Goal: Task Accomplishment & Management: Manage account settings

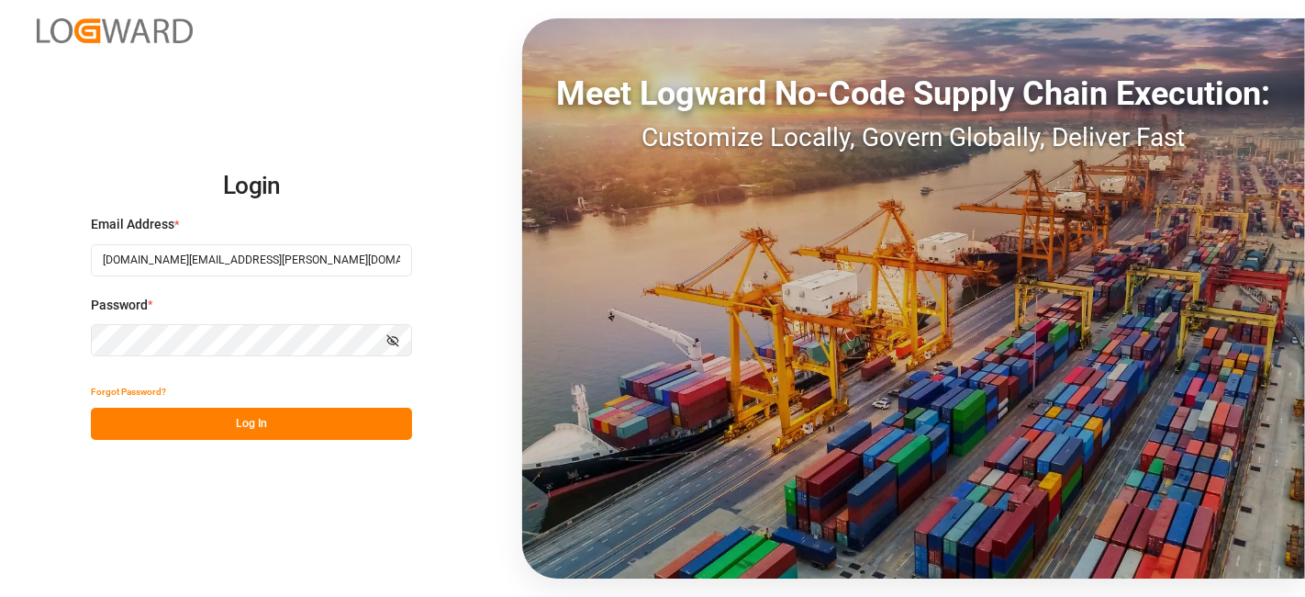
click at [300, 418] on button "Log In" at bounding box center [251, 424] width 321 height 32
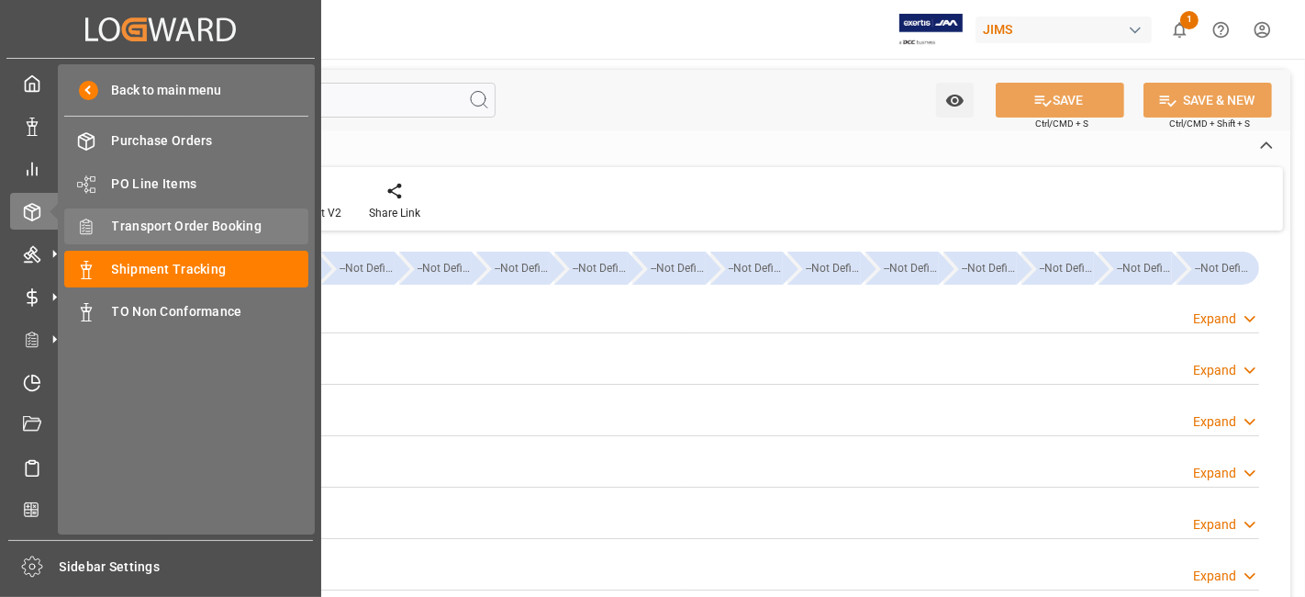
click at [215, 215] on div "Transport Order Booking Transport Order Booking" at bounding box center [186, 226] width 244 height 36
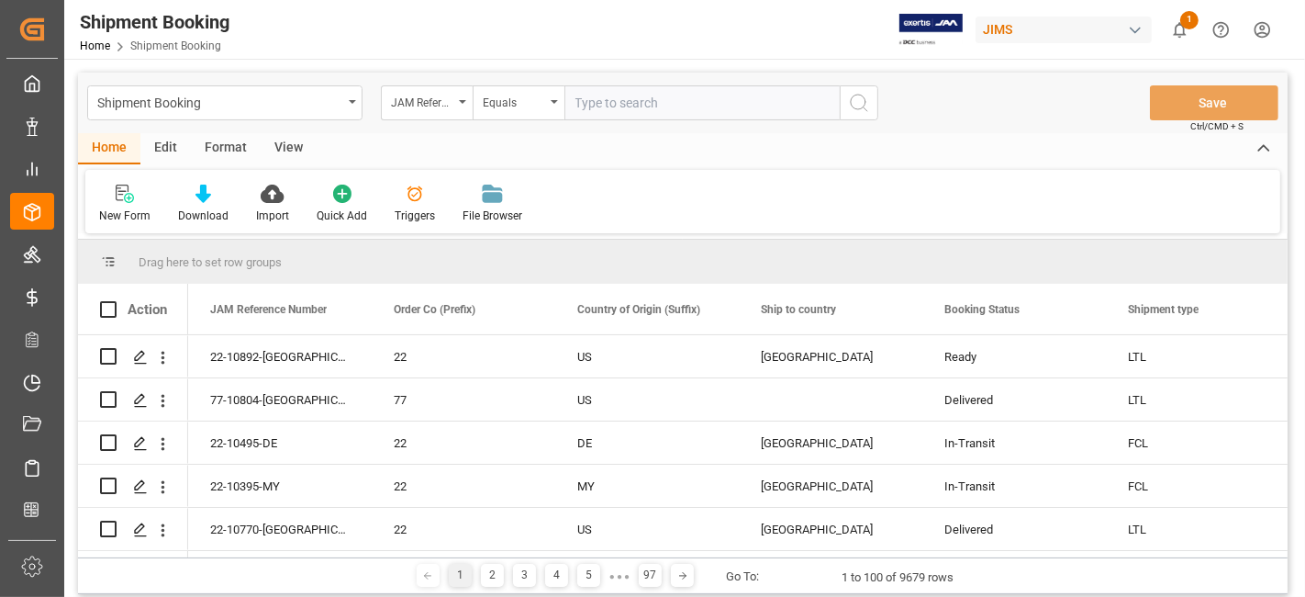
click at [634, 104] on input "text" at bounding box center [702, 102] width 275 height 35
paste input "77-10877-US"
type input "77-10877-US"
click at [859, 104] on icon "search button" at bounding box center [859, 103] width 22 height 22
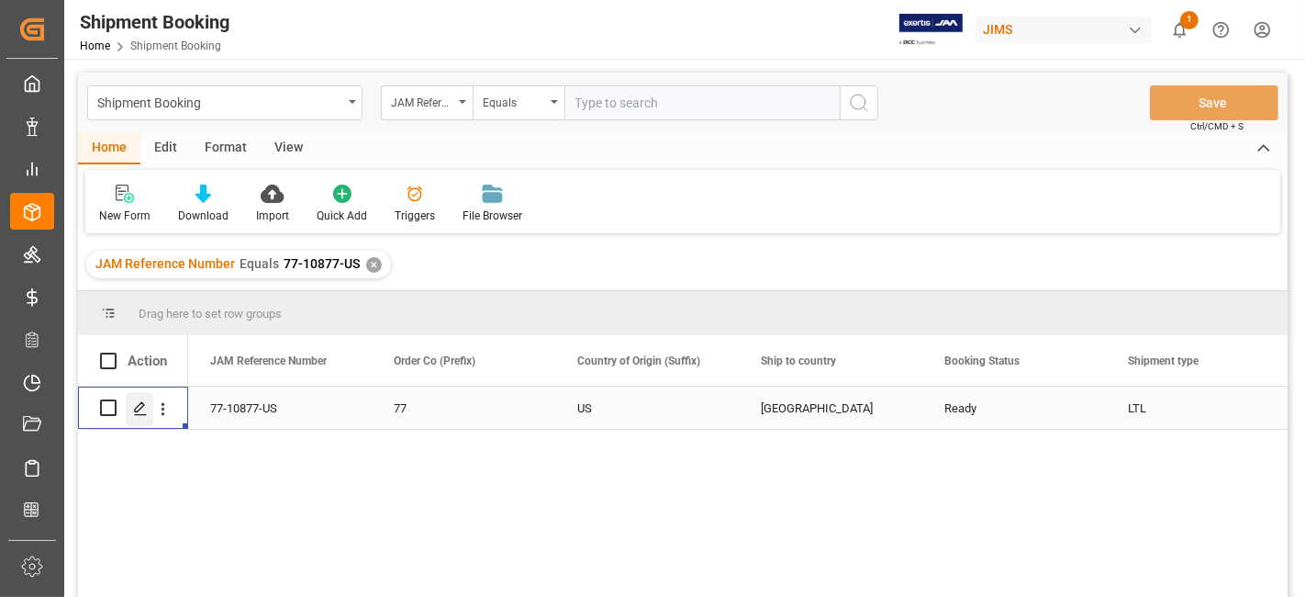
click at [128, 408] on div "Press SPACE to select this row." at bounding box center [140, 409] width 28 height 34
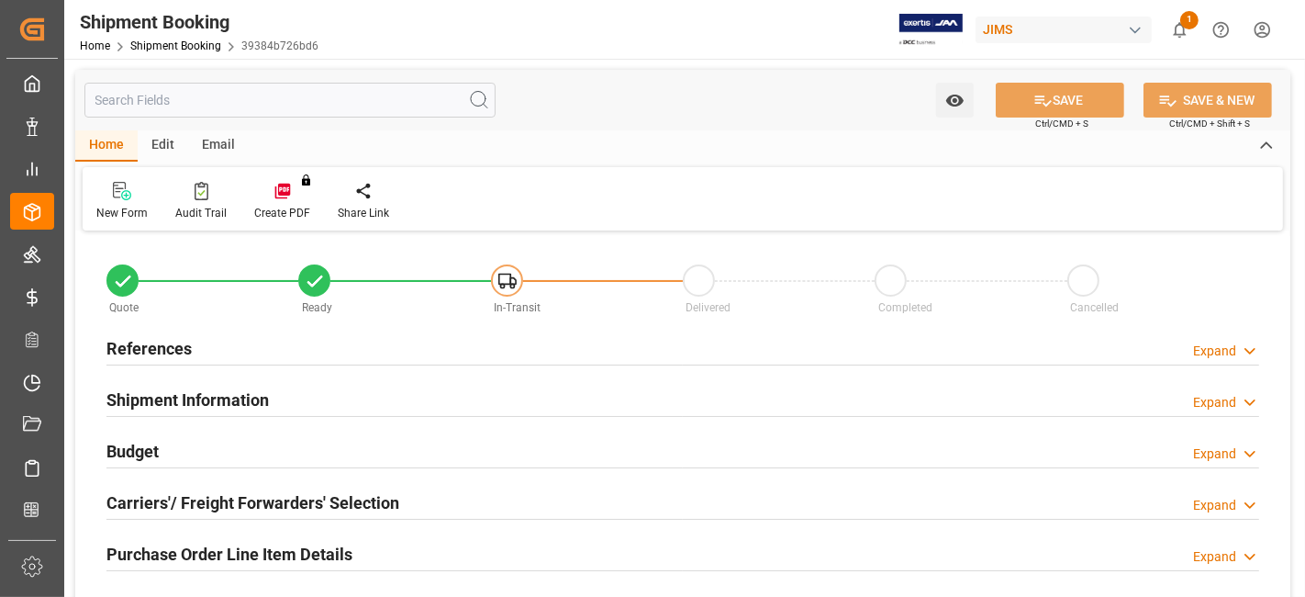
type input "0"
type input "25"
type input "2"
type input "0"
type input "[DATE]"
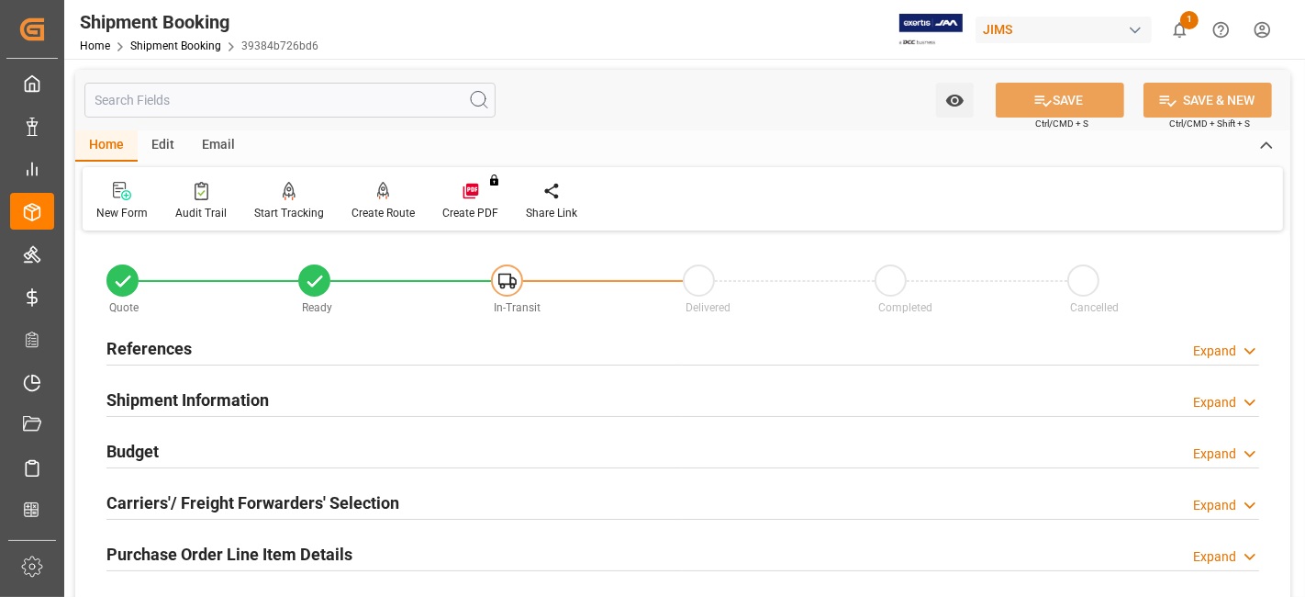
click at [205, 350] on div "References Expand" at bounding box center [682, 347] width 1153 height 35
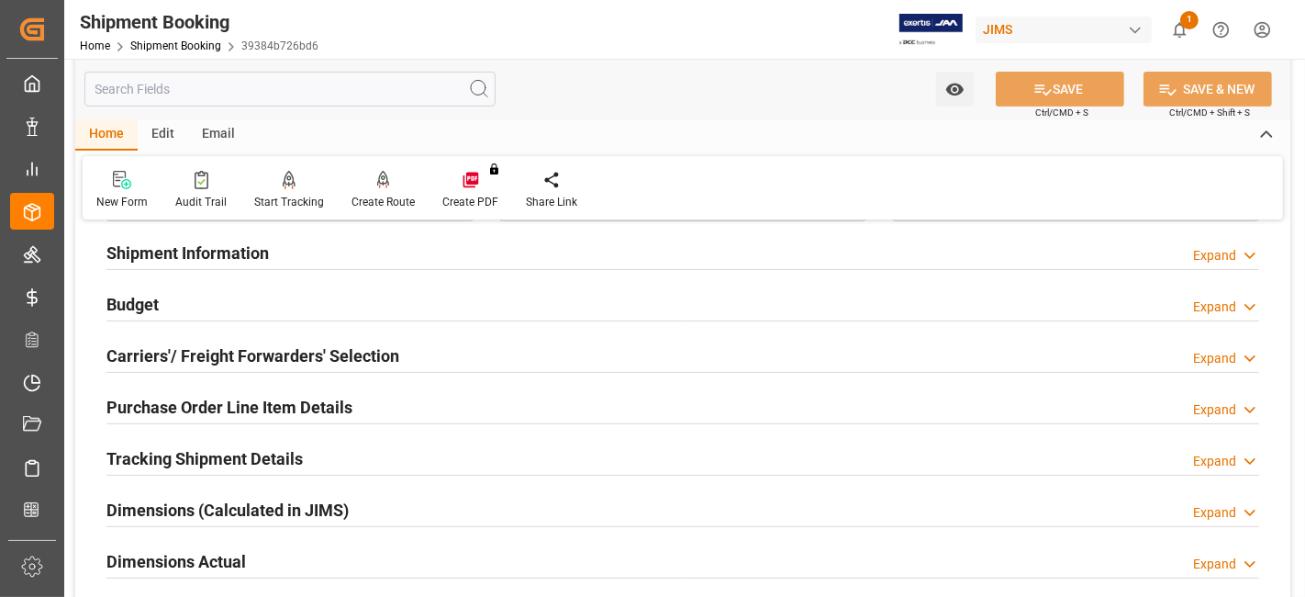
scroll to position [611, 0]
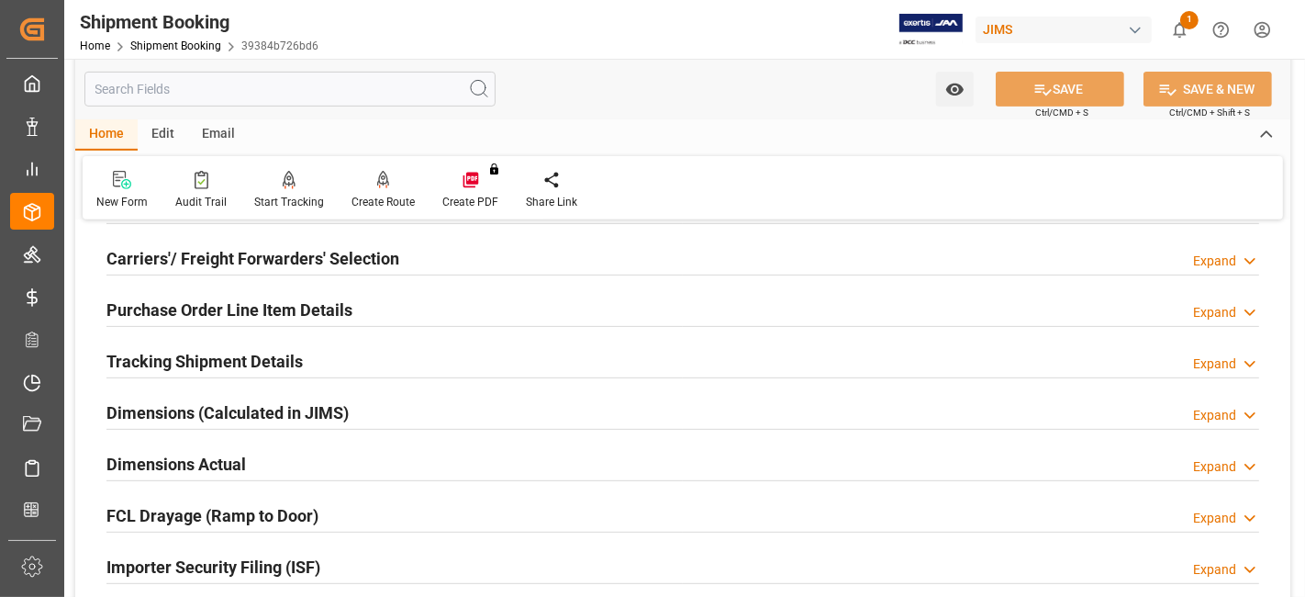
click at [275, 259] on h2 "Carriers'/ Freight Forwarders' Selection" at bounding box center [252, 258] width 293 height 25
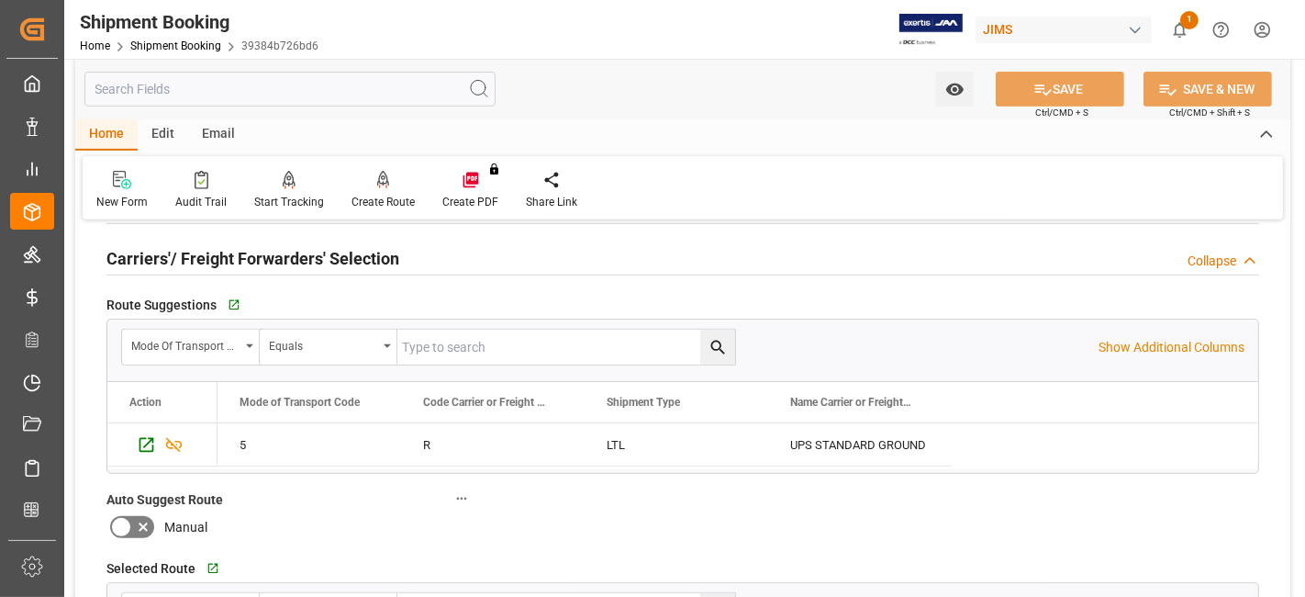
click at [275, 259] on h2 "Carriers'/ Freight Forwarders' Selection" at bounding box center [252, 258] width 293 height 25
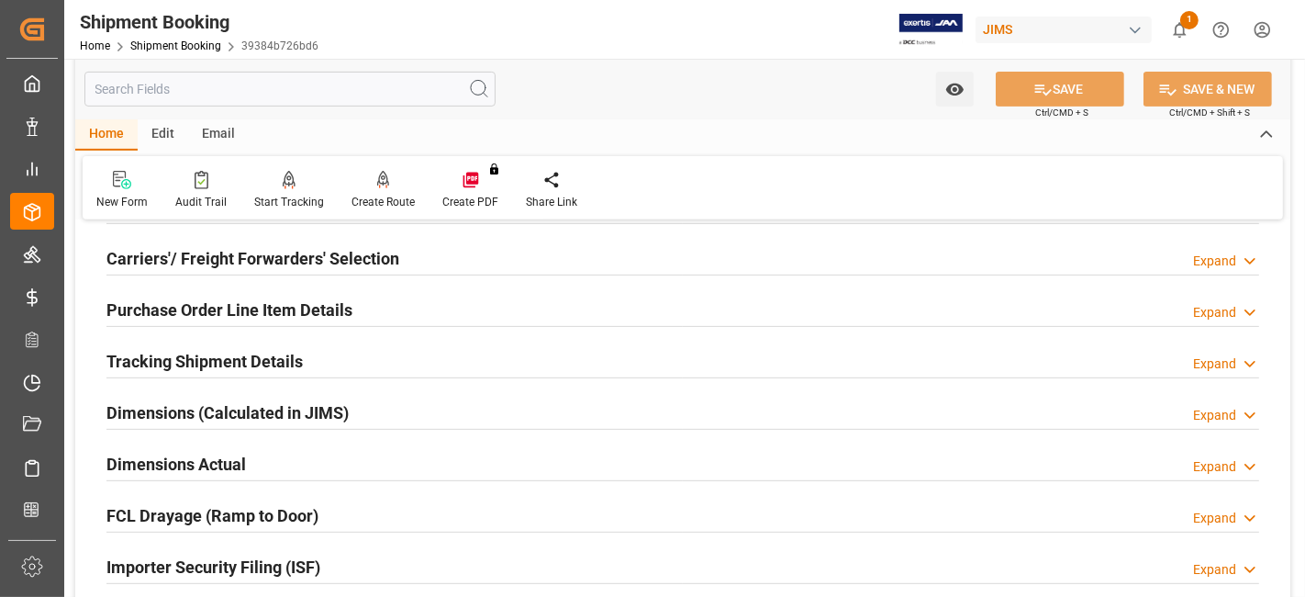
scroll to position [713, 0]
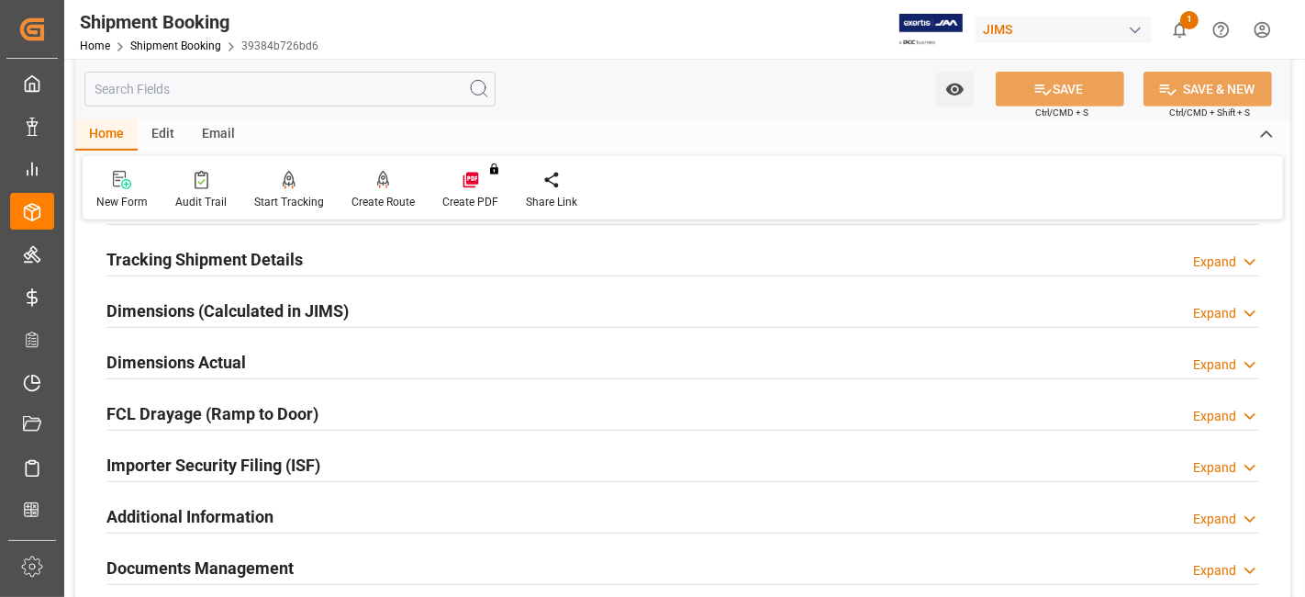
click at [251, 365] on div "Dimensions Actual Expand" at bounding box center [682, 360] width 1153 height 35
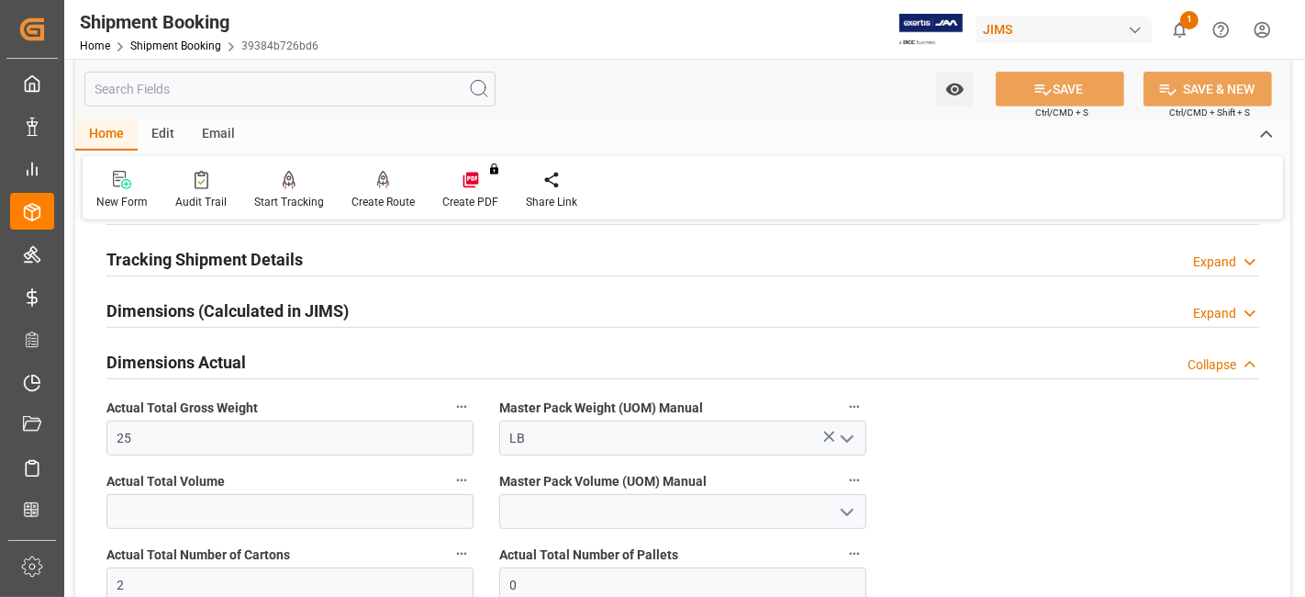
scroll to position [918, 0]
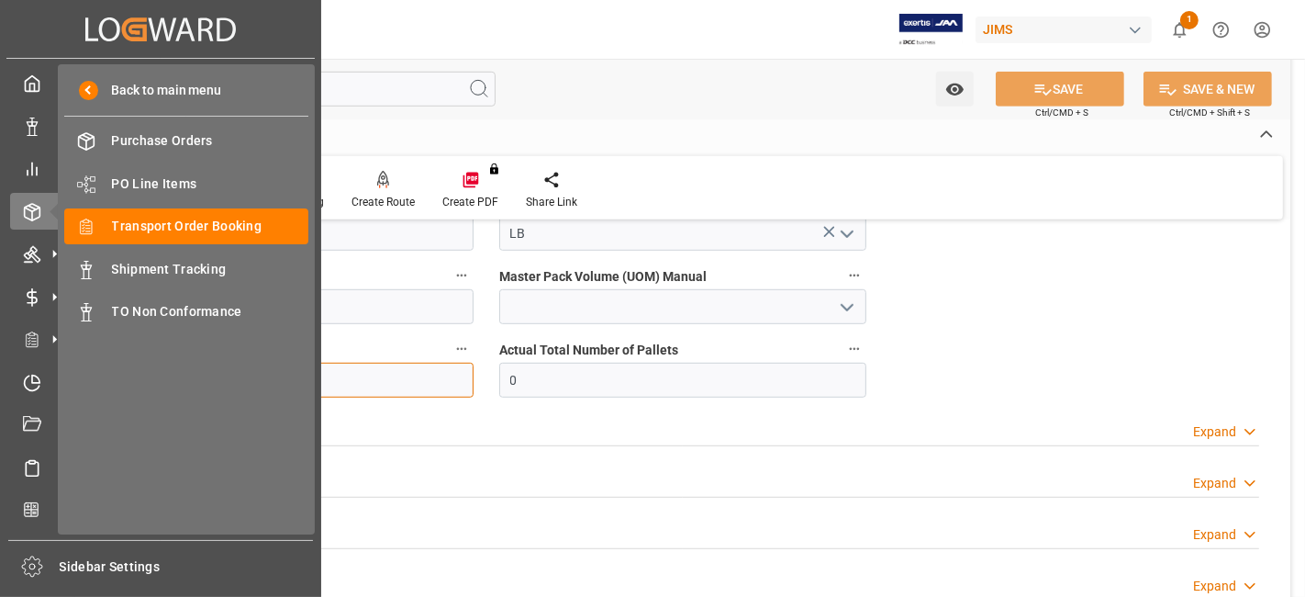
drag, startPoint x: 193, startPoint y: 380, endPoint x: 6, endPoint y: 355, distance: 188.9
click at [60, 386] on div "Created by potrace 1.15, written by Peter Selinger 2001-2017 Created by potrace…" at bounding box center [652, 298] width 1305 height 597
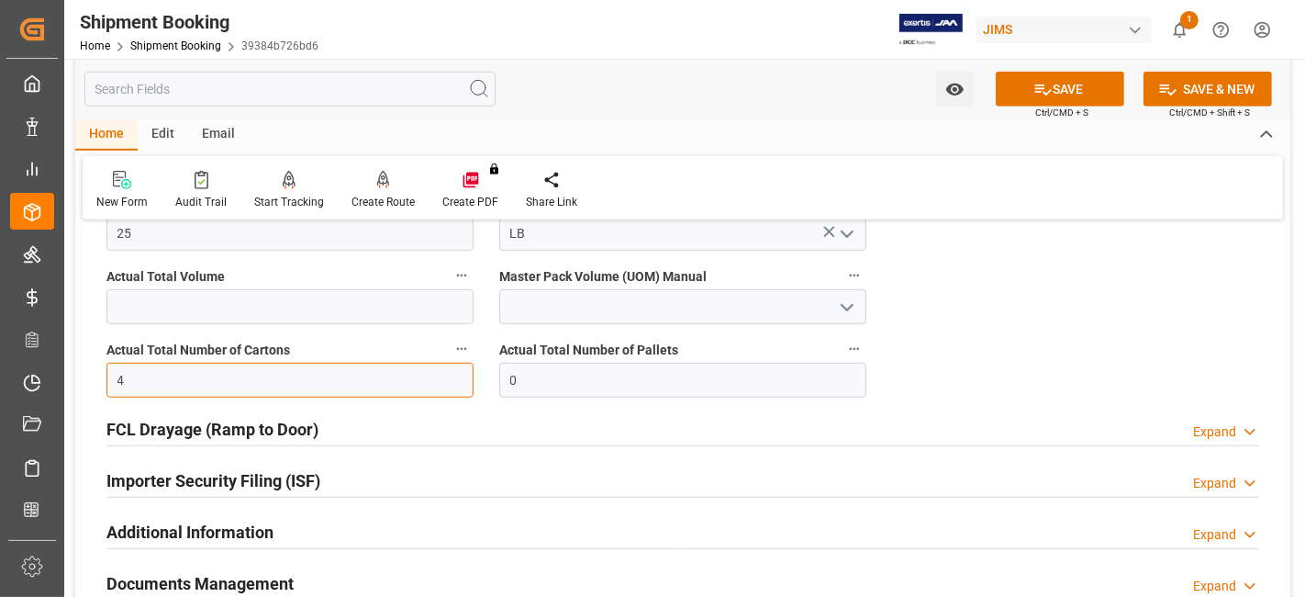
type input "4"
drag, startPoint x: 1017, startPoint y: 368, endPoint x: 947, endPoint y: 368, distance: 69.8
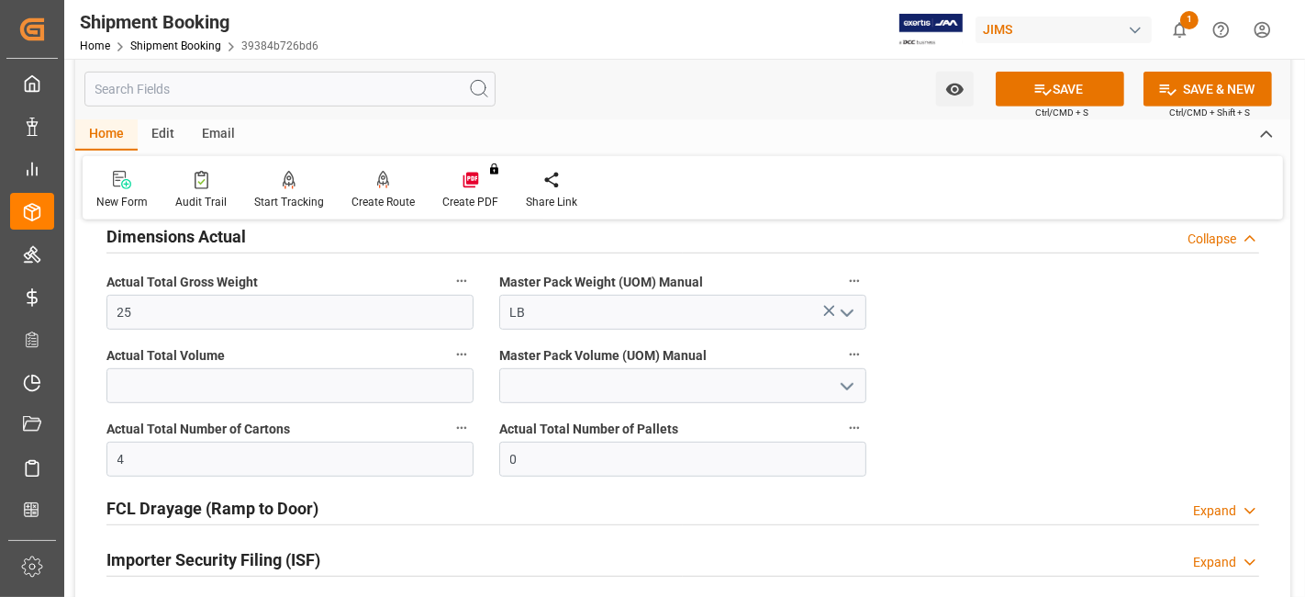
scroll to position [713, 0]
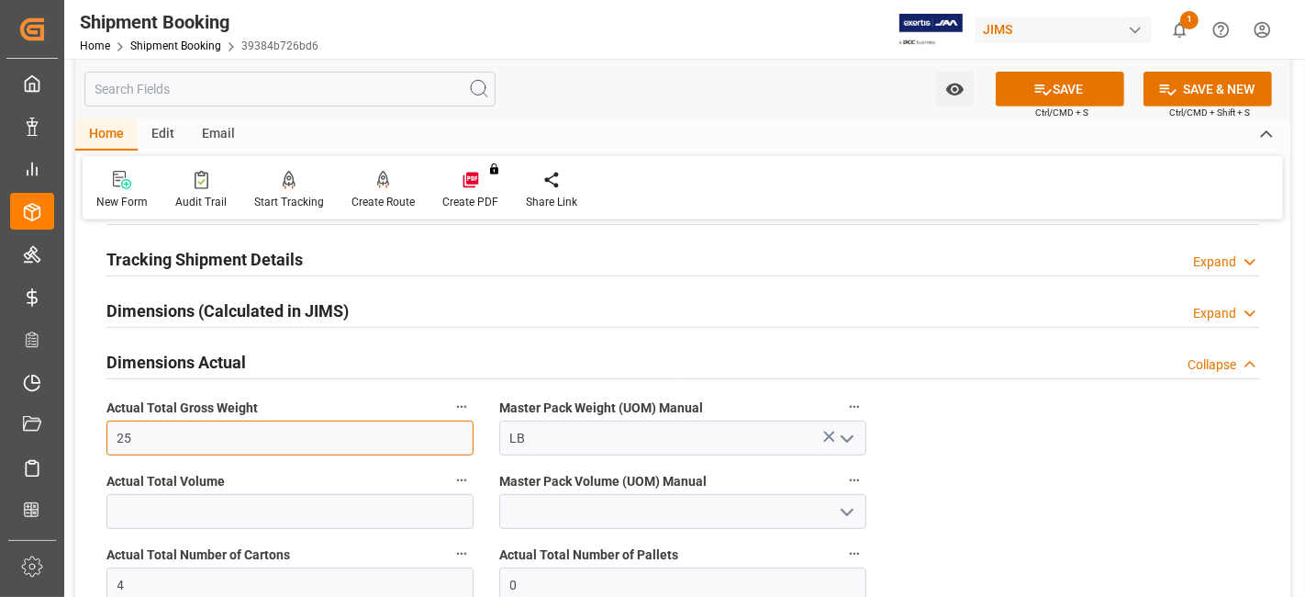
drag, startPoint x: 186, startPoint y: 444, endPoint x: 92, endPoint y: 428, distance: 96.0
click at [94, 443] on div "Actual Total Gross Weight 25" at bounding box center [290, 424] width 393 height 73
type input "77"
click at [1014, 468] on div "Quote Ready In-Transit Delivered Completed Cancelled References Collapse JAM Re…" at bounding box center [682, 203] width 1215 height 1361
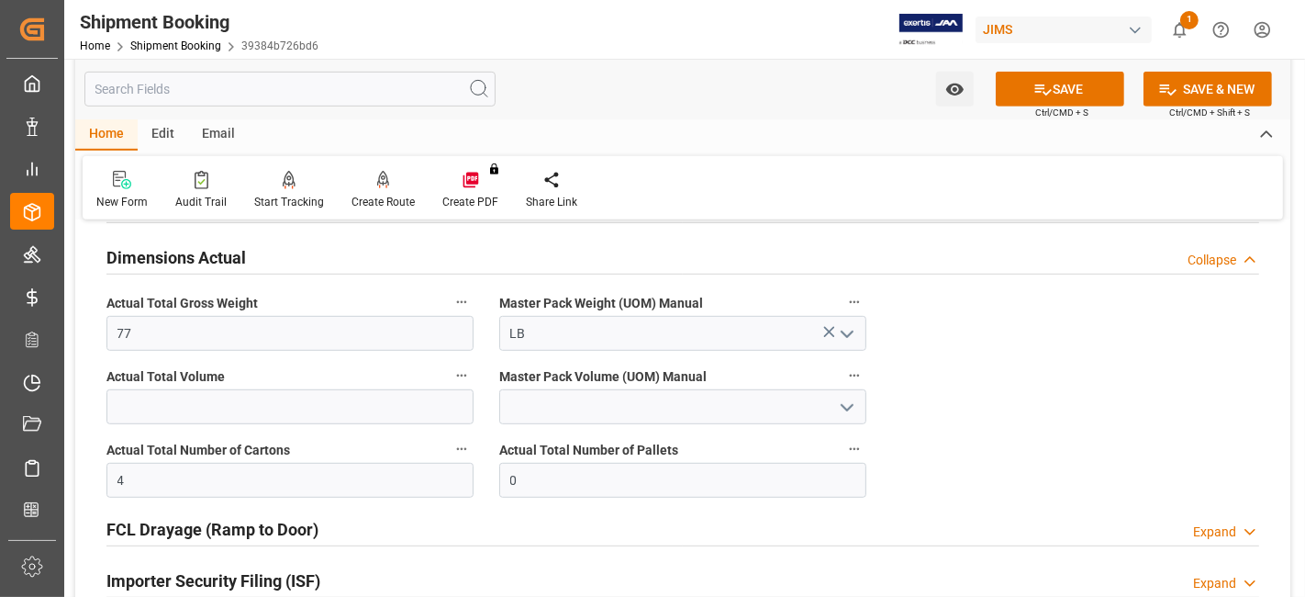
scroll to position [918, 0]
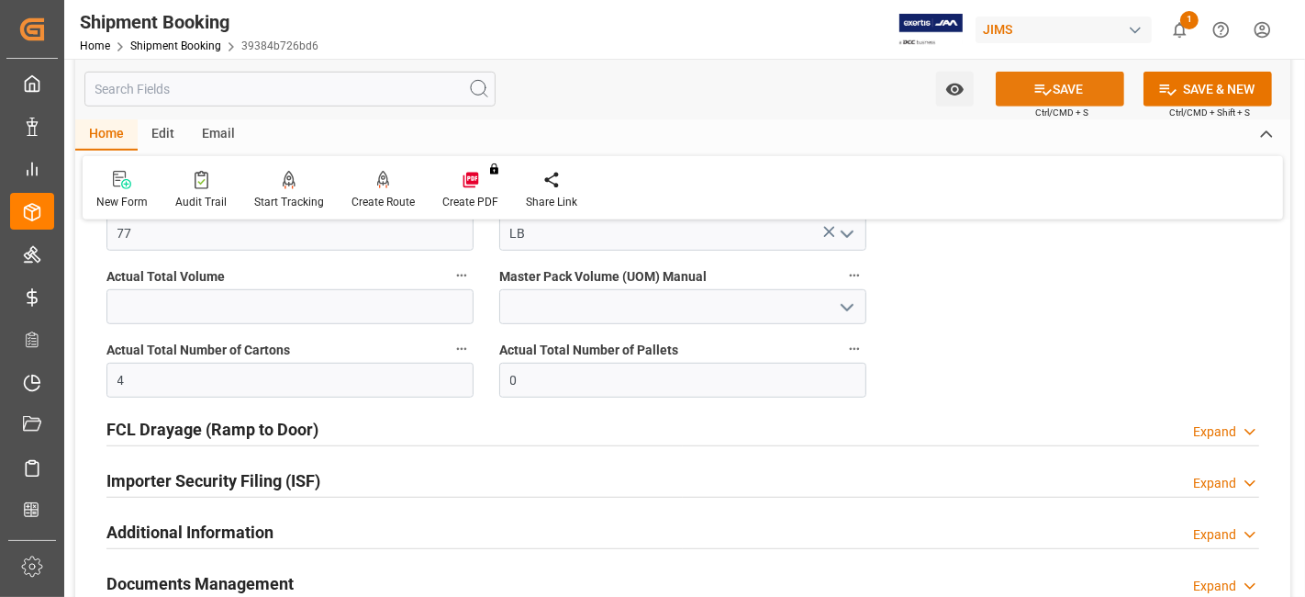
click at [1023, 92] on button "SAVE" at bounding box center [1060, 89] width 129 height 35
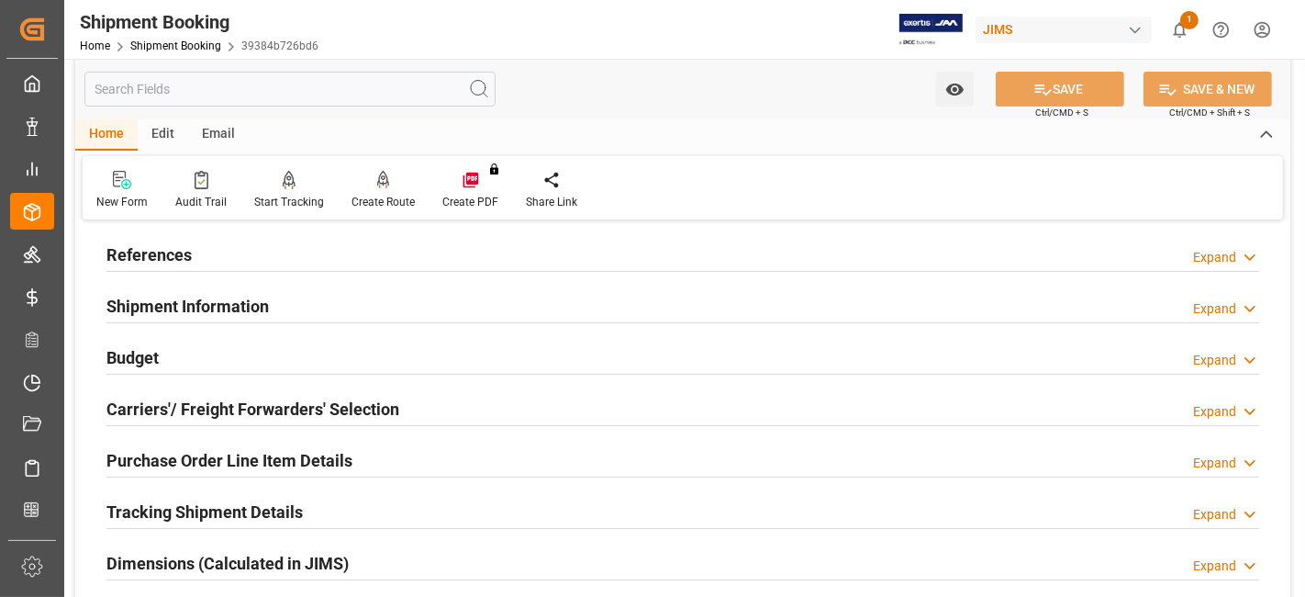
scroll to position [0, 0]
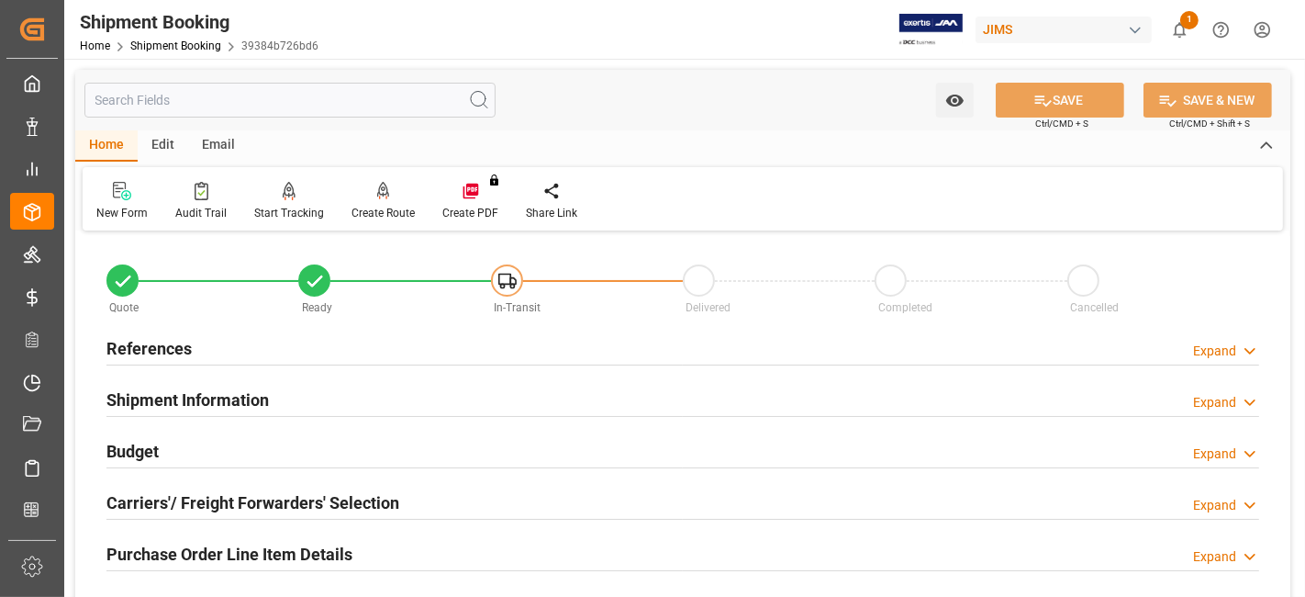
click at [152, 447] on h2 "Budget" at bounding box center [132, 451] width 52 height 25
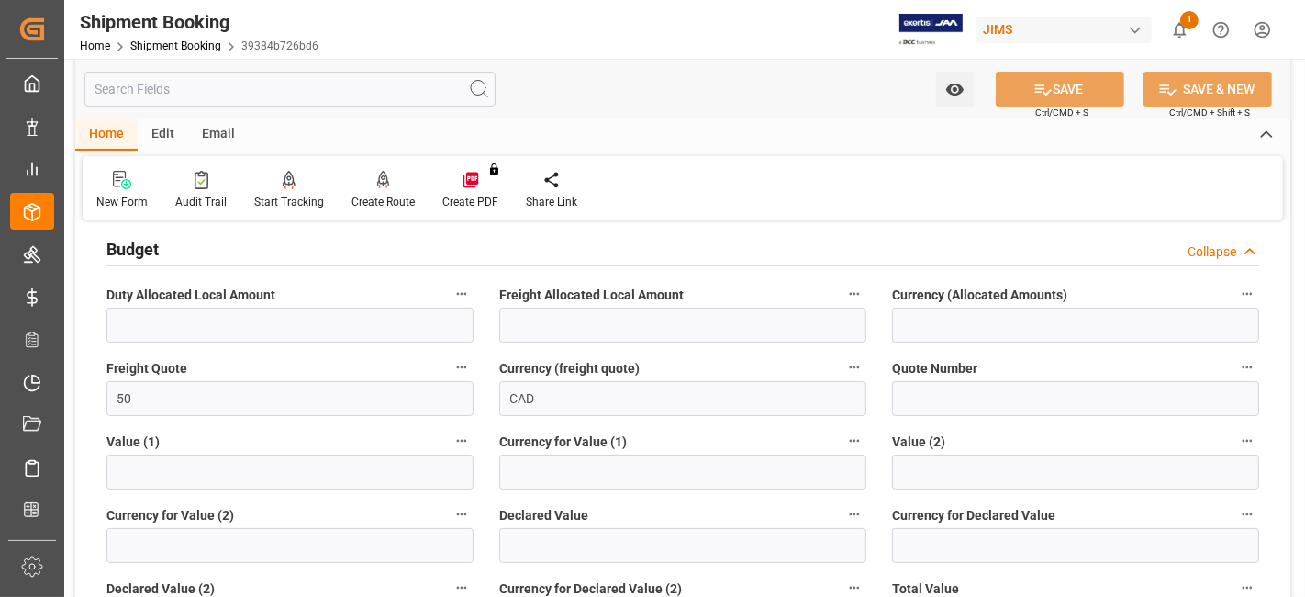
scroll to position [204, 0]
click at [133, 402] on input "50" at bounding box center [289, 396] width 367 height 35
click at [133, 401] on input "50" at bounding box center [289, 396] width 367 height 35
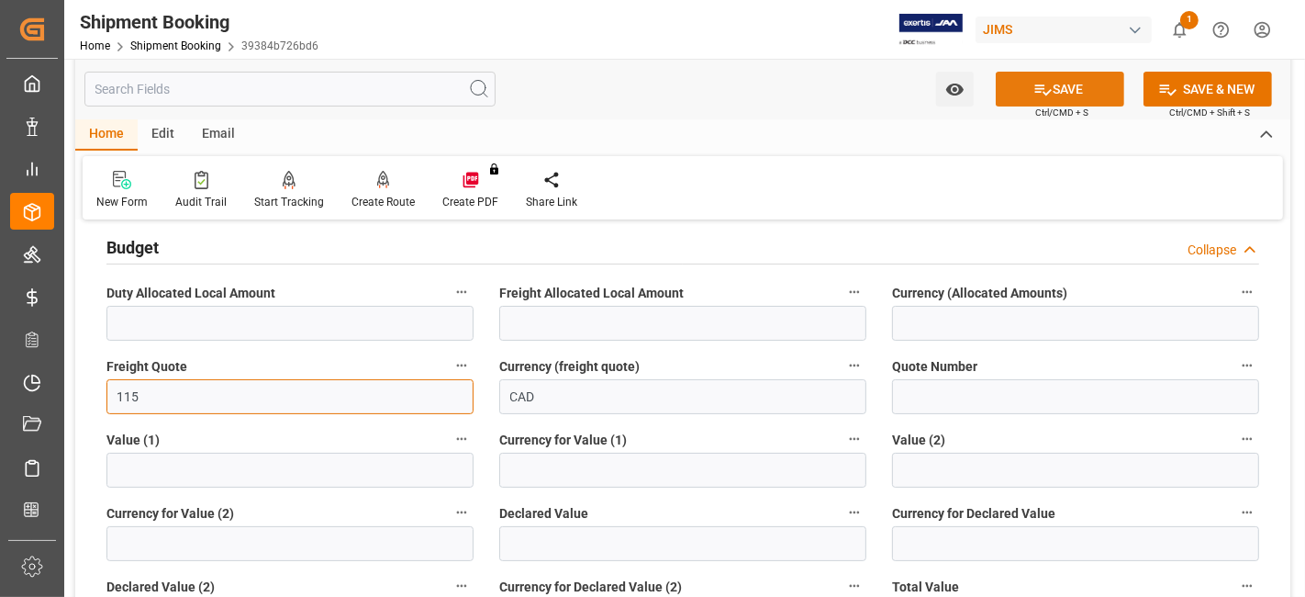
type input "115"
click at [1051, 87] on button "SAVE" at bounding box center [1060, 89] width 129 height 35
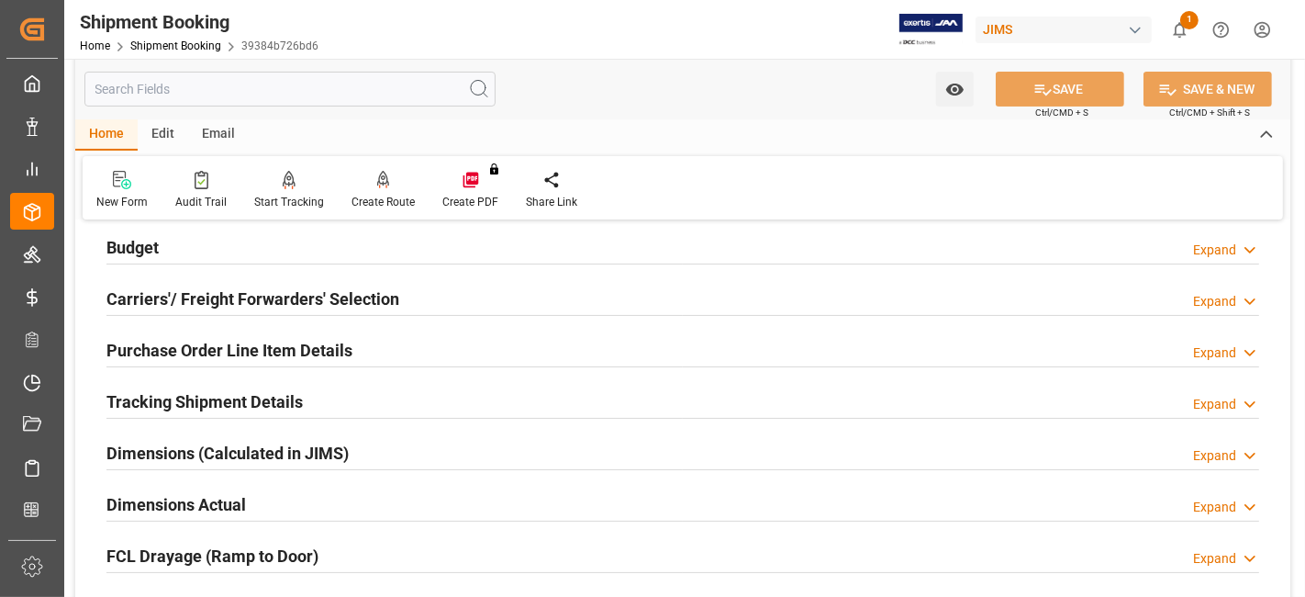
click at [246, 402] on h2 "Tracking Shipment Details" at bounding box center [204, 401] width 196 height 25
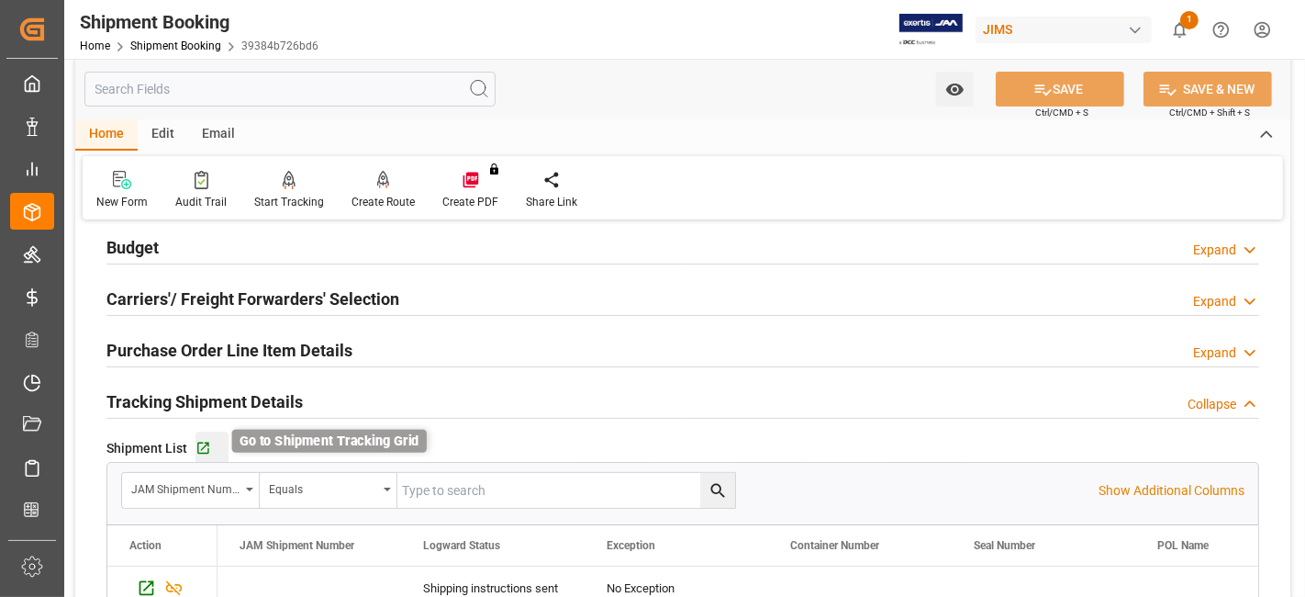
click at [198, 449] on icon "button" at bounding box center [204, 449] width 16 height 16
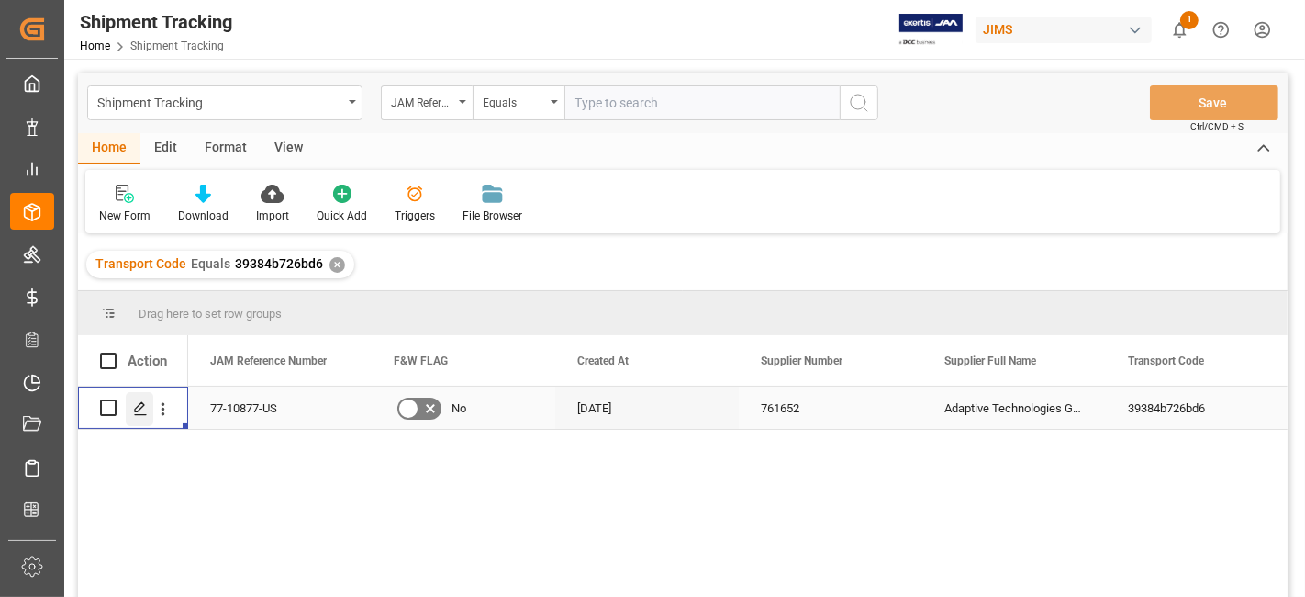
click at [135, 414] on line "Press SPACE to select this row." at bounding box center [140, 414] width 11 height 0
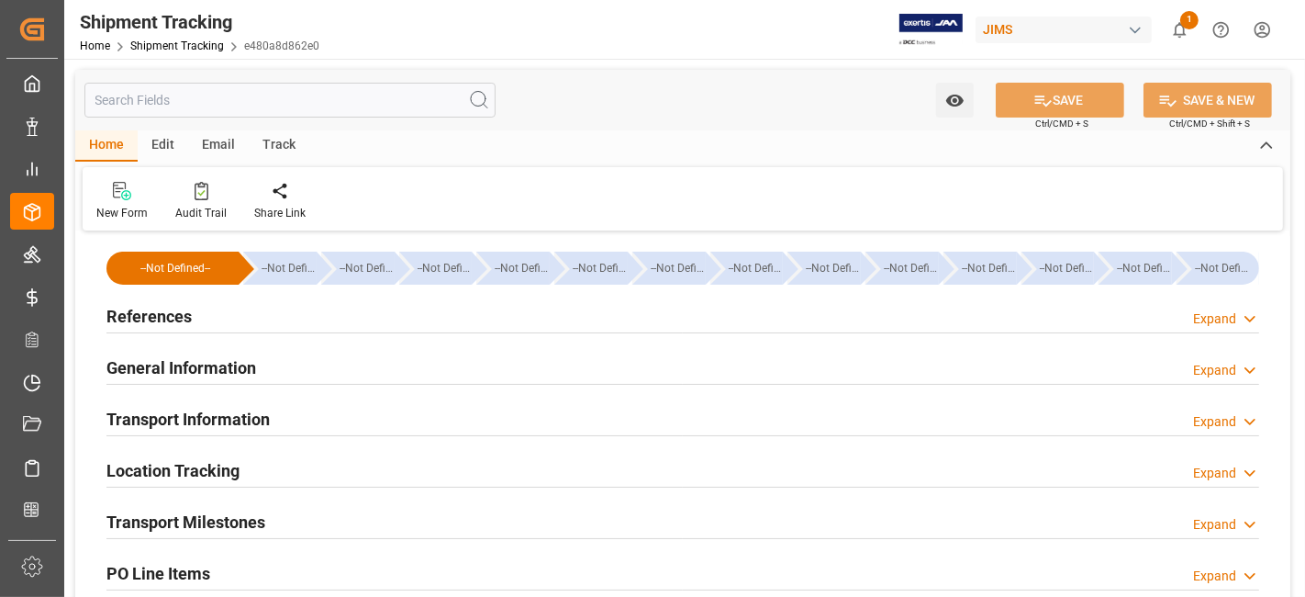
type input "[DATE]"
click at [194, 315] on div "References Expand" at bounding box center [682, 314] width 1153 height 35
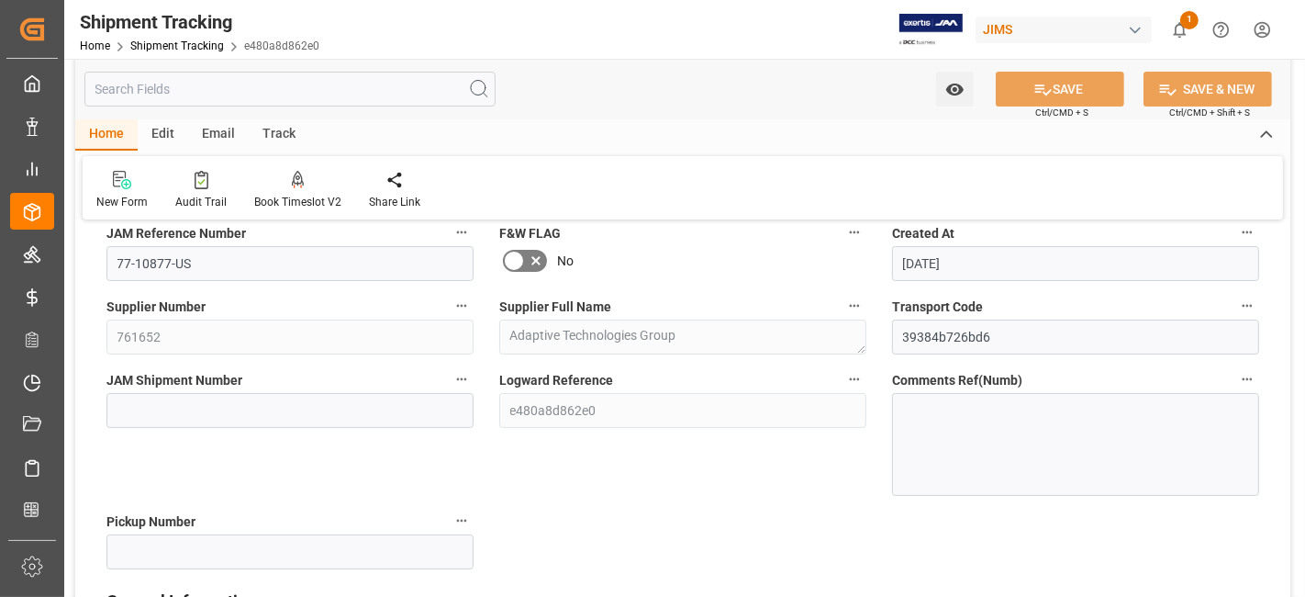
scroll to position [102, 0]
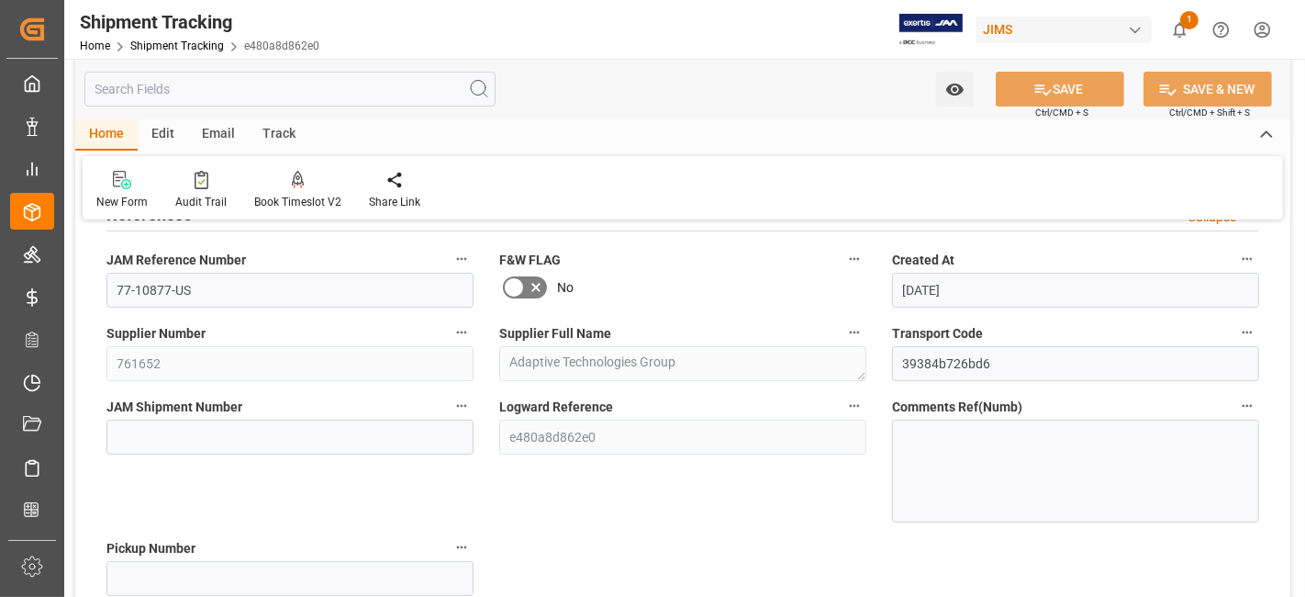
click at [166, 454] on div "JAM Shipment Number" at bounding box center [290, 457] width 393 height 141
click at [144, 431] on input at bounding box center [289, 436] width 367 height 35
paste input "72884"
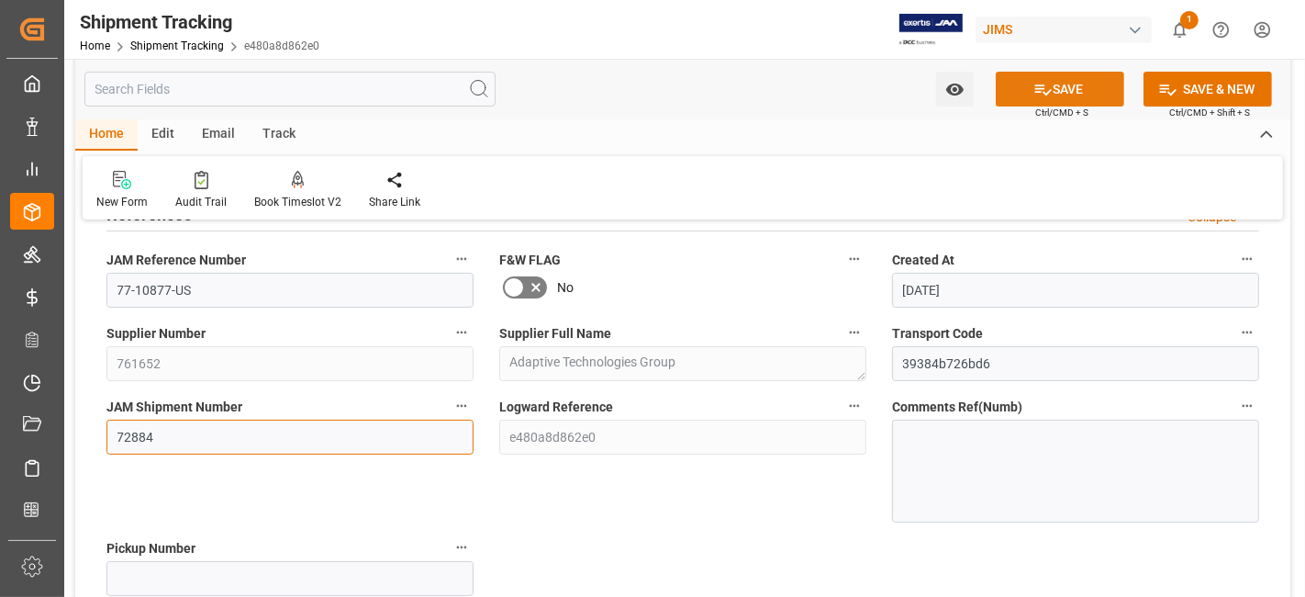
type input "72884"
click at [1014, 87] on button "SAVE" at bounding box center [1060, 89] width 129 height 35
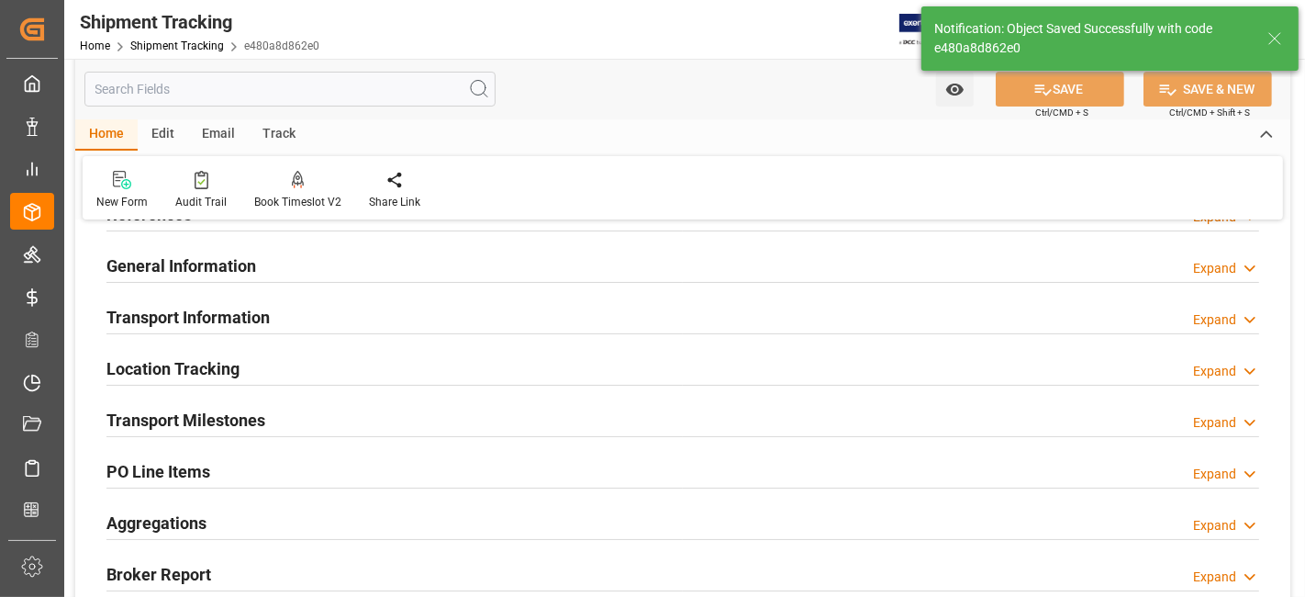
scroll to position [0, 0]
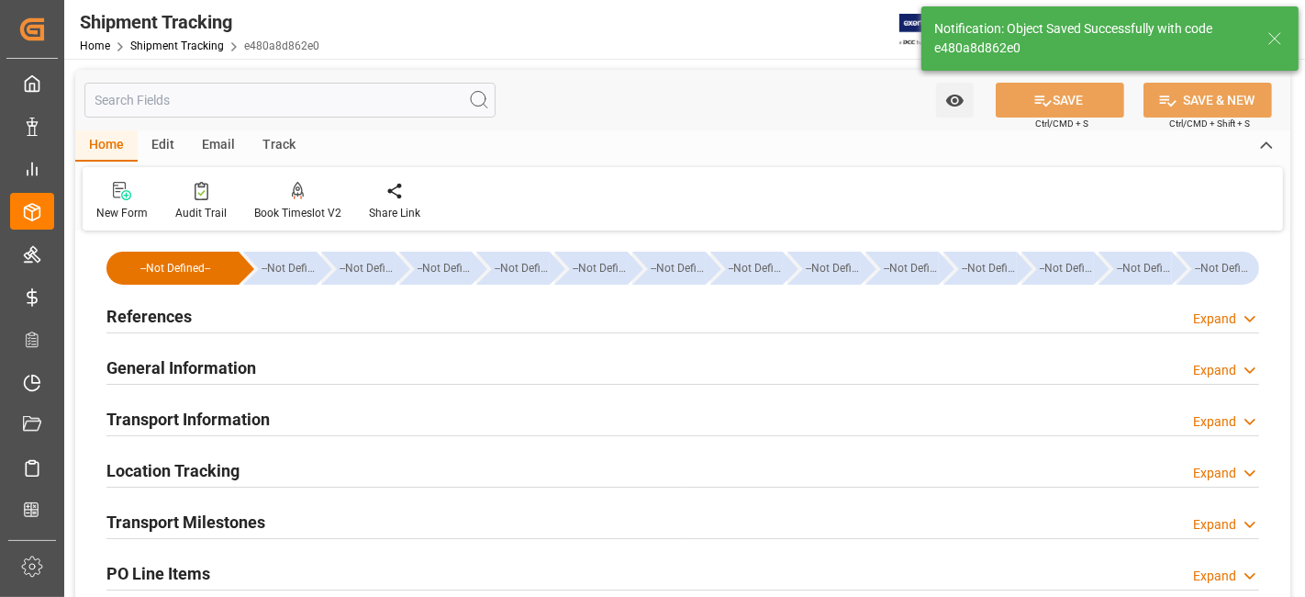
click at [271, 309] on div "References Expand" at bounding box center [682, 314] width 1153 height 35
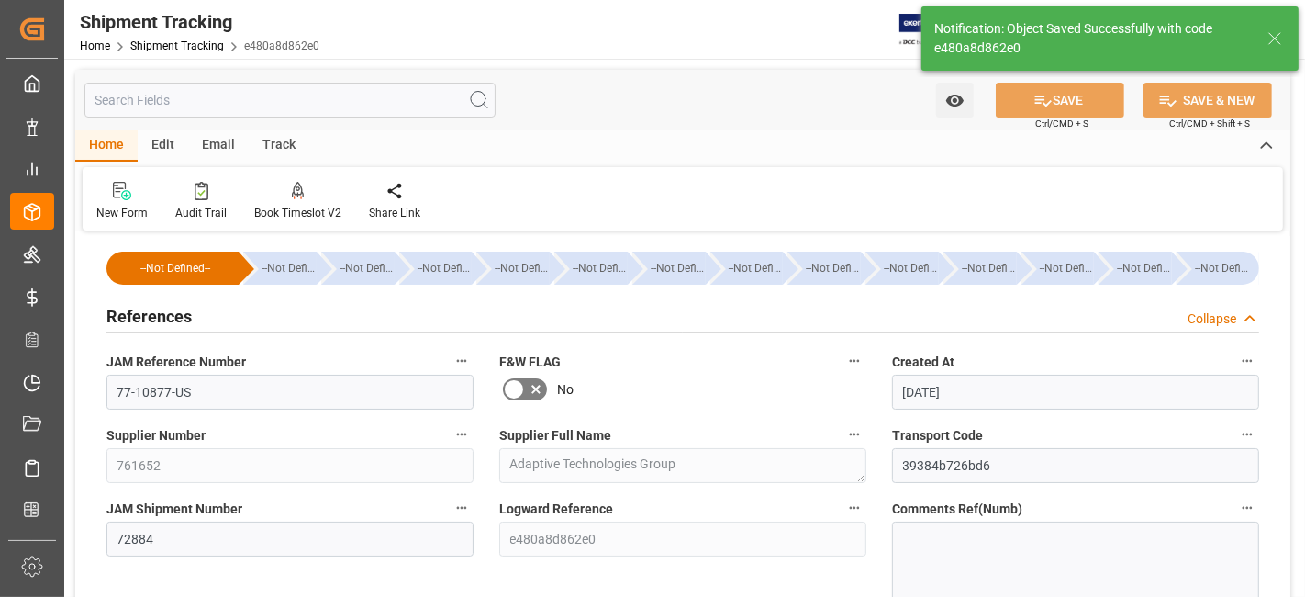
click at [273, 313] on div "References Collapse" at bounding box center [682, 314] width 1153 height 35
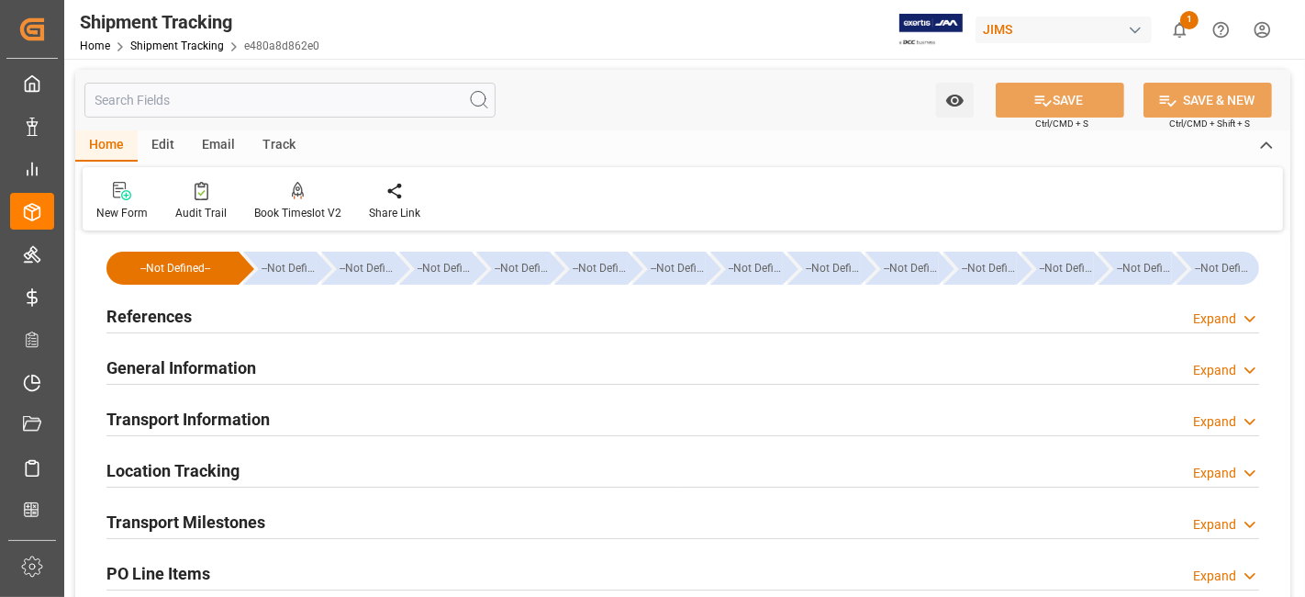
click at [273, 349] on div "General Information Expand" at bounding box center [682, 366] width 1153 height 35
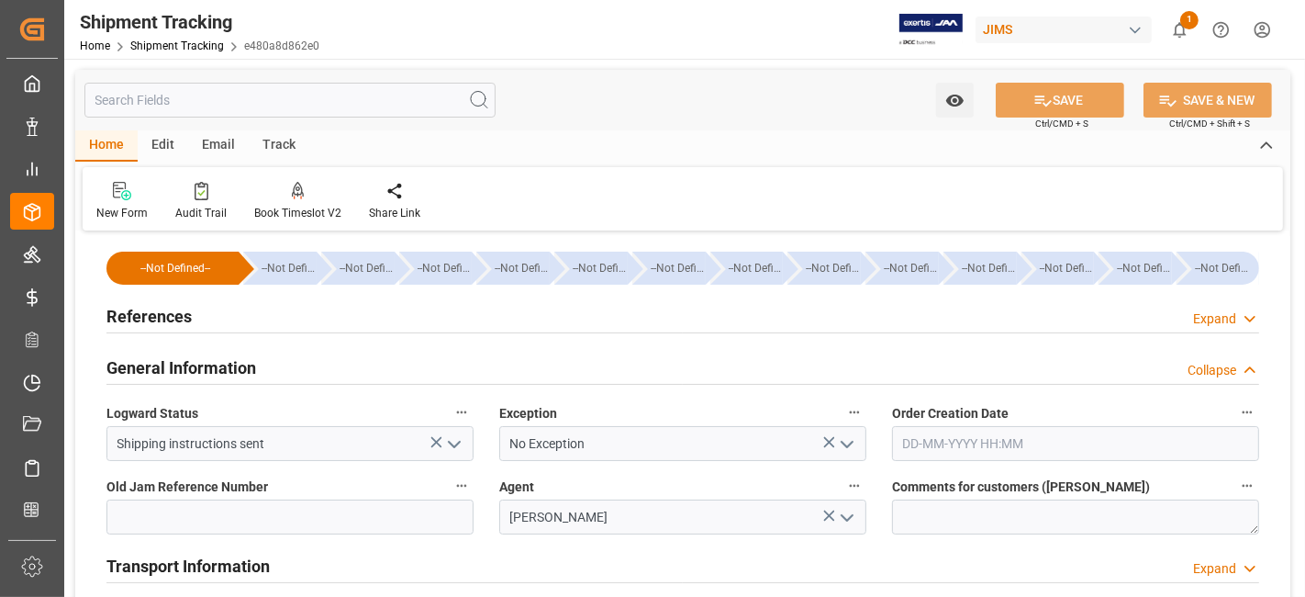
click at [273, 349] on div "General Information Collapse" at bounding box center [682, 366] width 1153 height 35
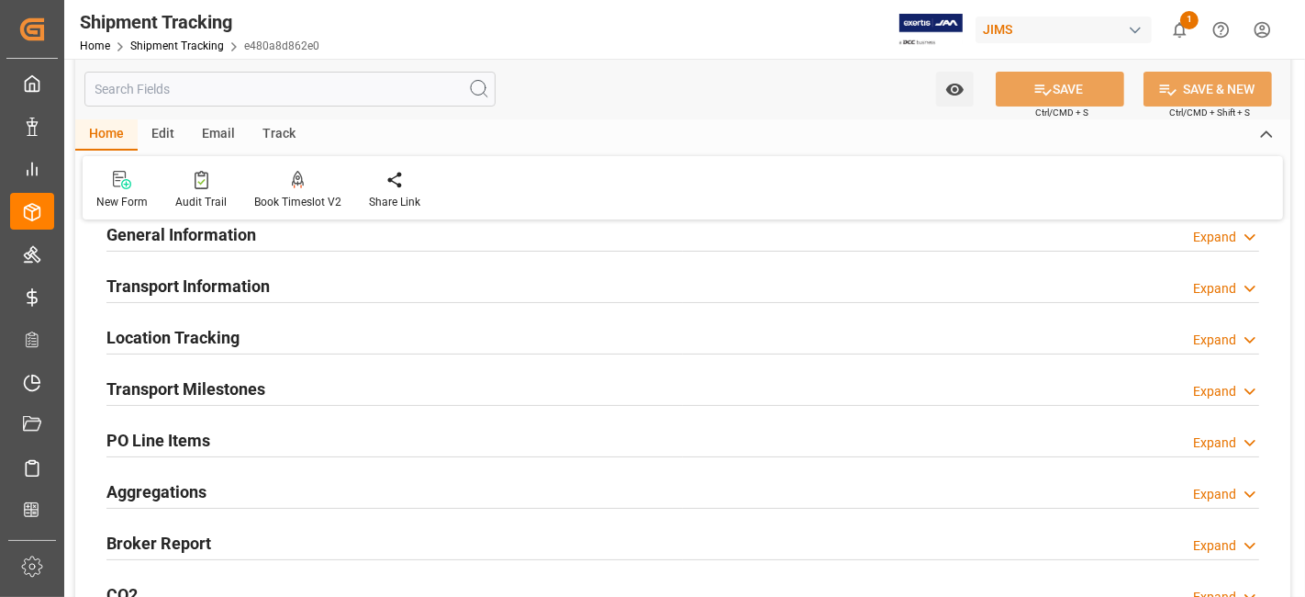
scroll to position [102, 0]
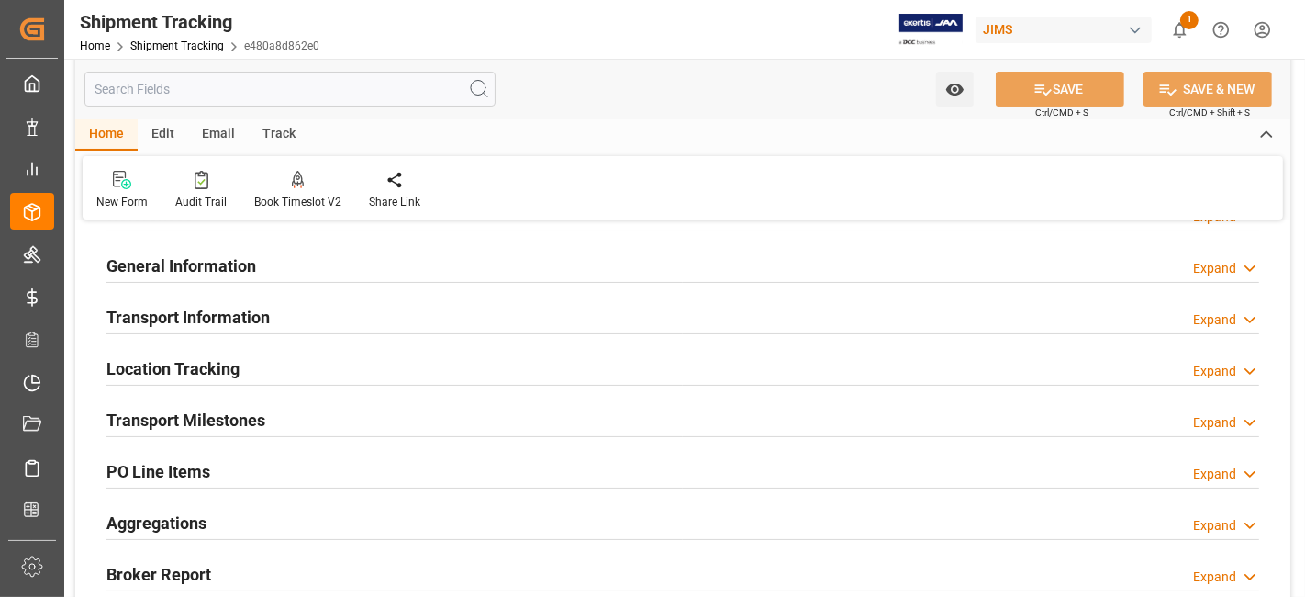
click at [255, 305] on h2 "Transport Information" at bounding box center [187, 317] width 163 height 25
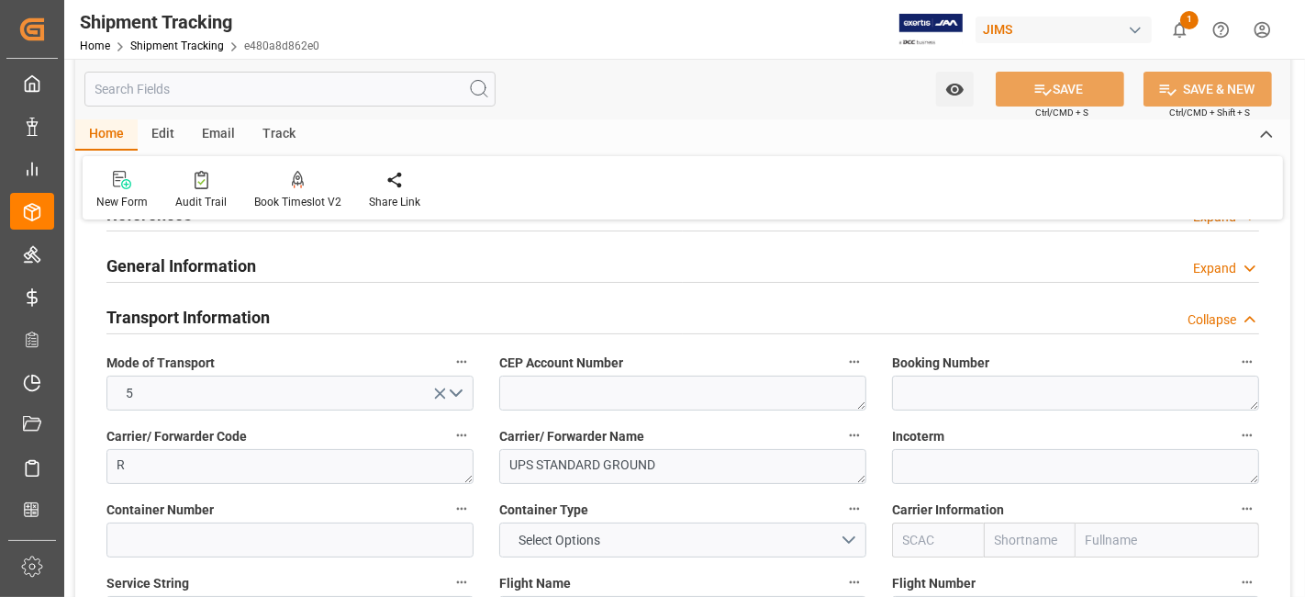
click at [255, 305] on h2 "Transport Information" at bounding box center [187, 317] width 163 height 25
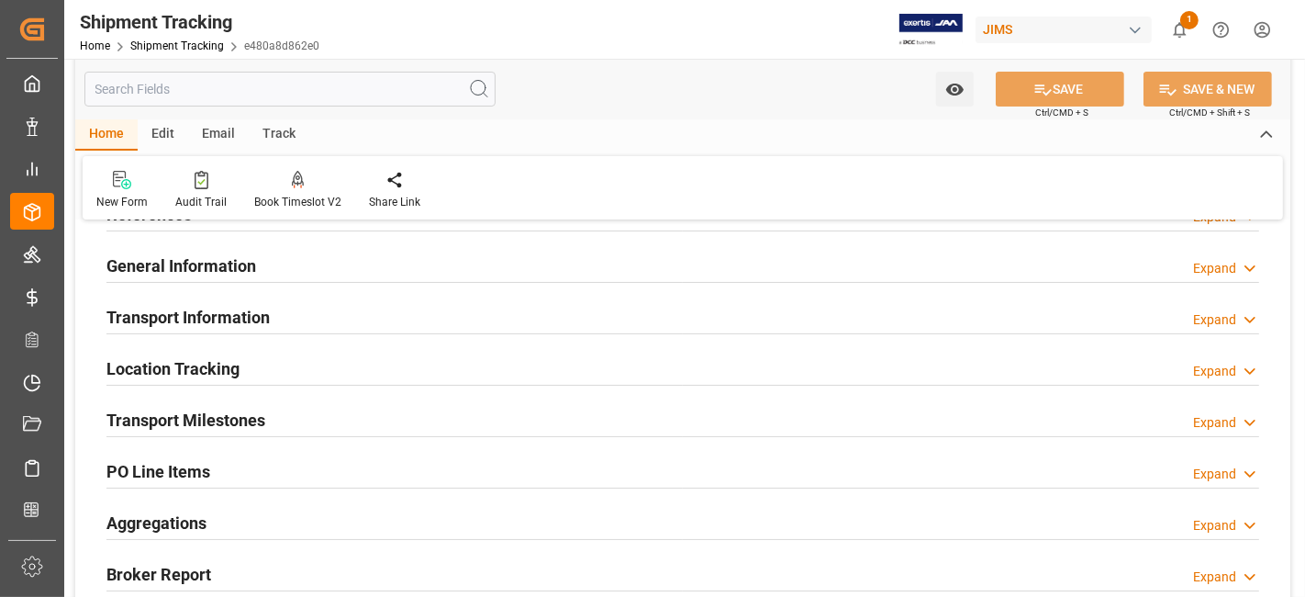
click at [257, 363] on div "Location Tracking Expand" at bounding box center [682, 367] width 1153 height 35
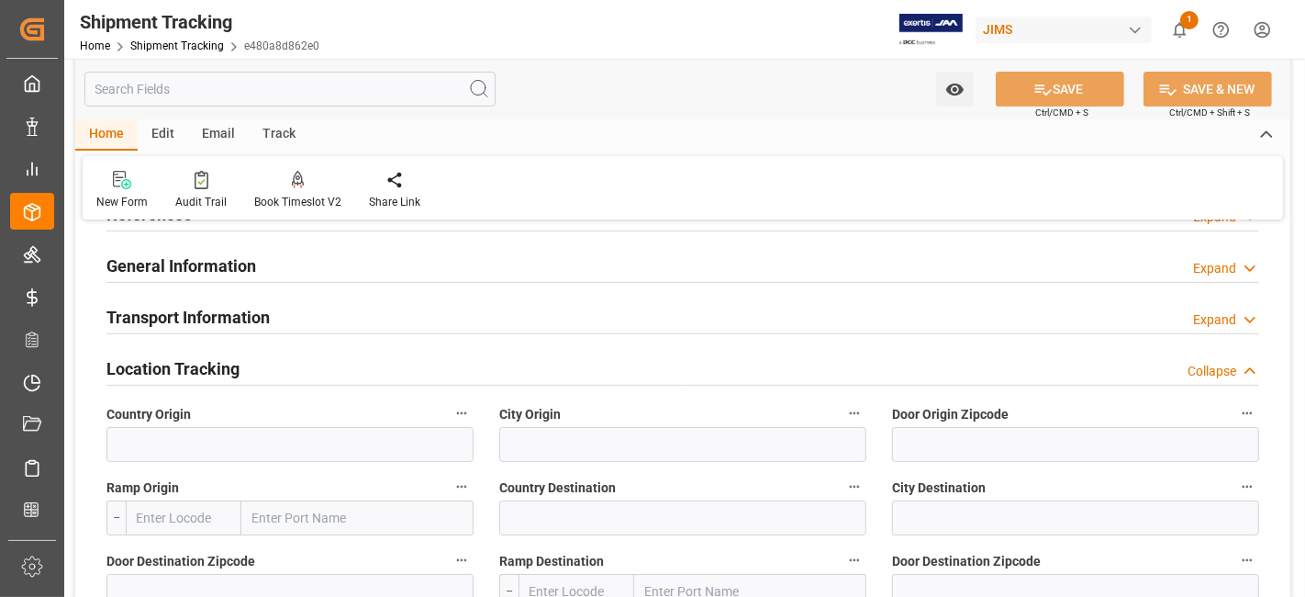
click at [257, 363] on div "Location Tracking Collapse" at bounding box center [682, 367] width 1153 height 35
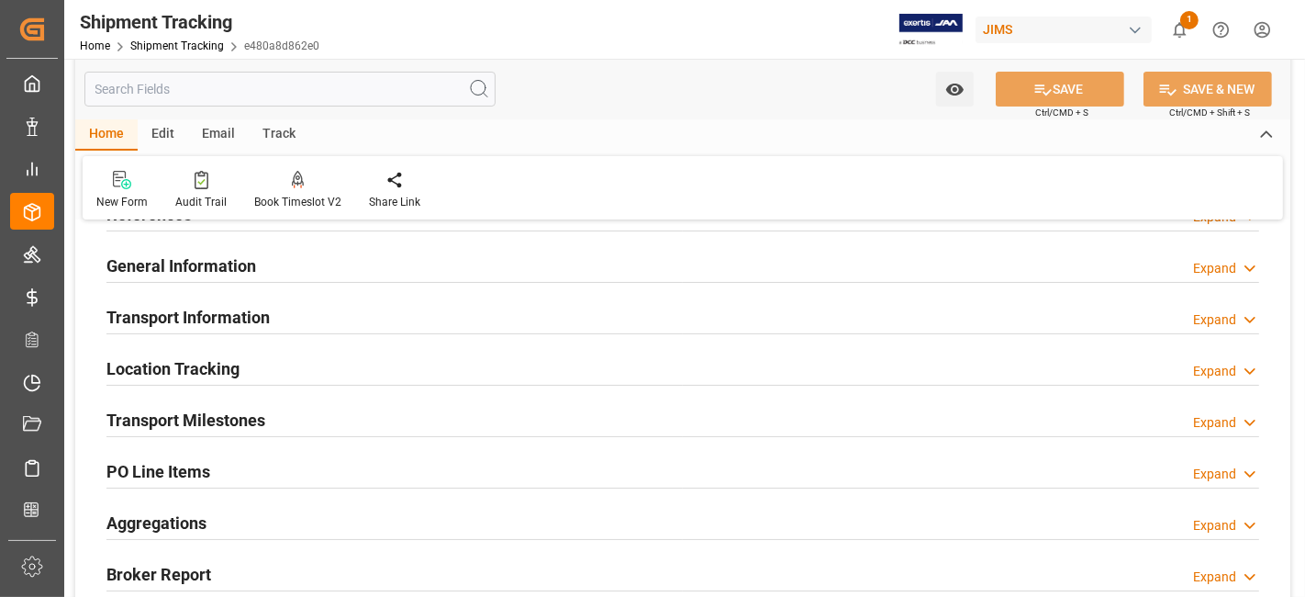
click at [260, 410] on h2 "Transport Milestones" at bounding box center [185, 420] width 159 height 25
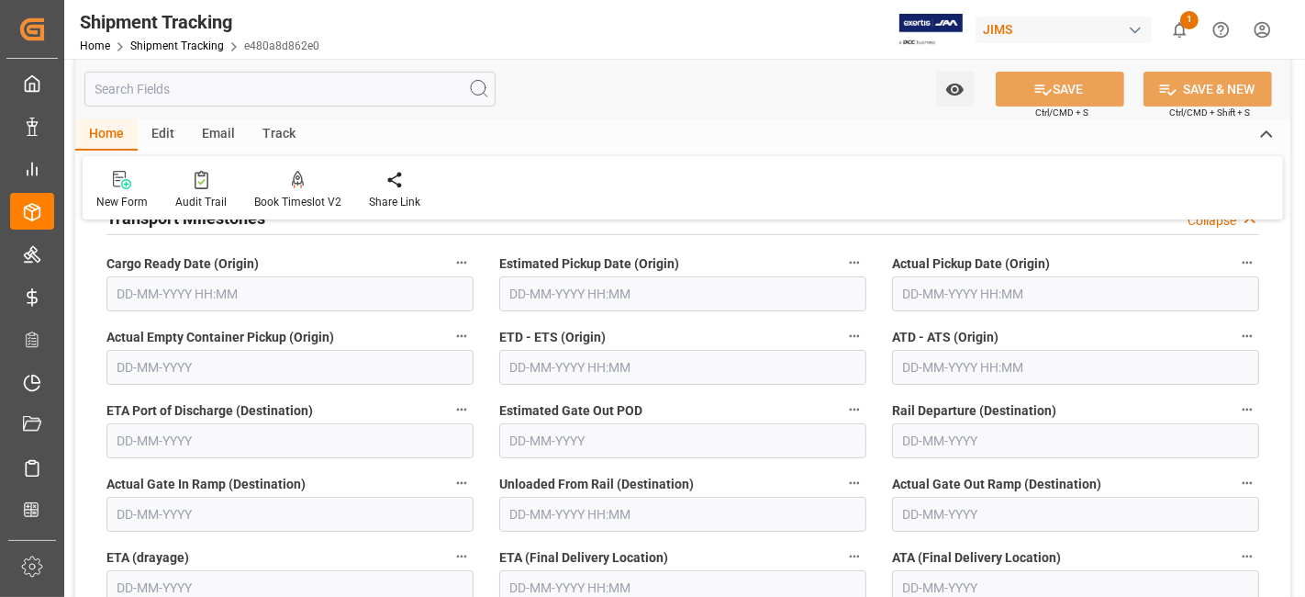
scroll to position [306, 0]
click at [199, 297] on input "text" at bounding box center [289, 291] width 367 height 35
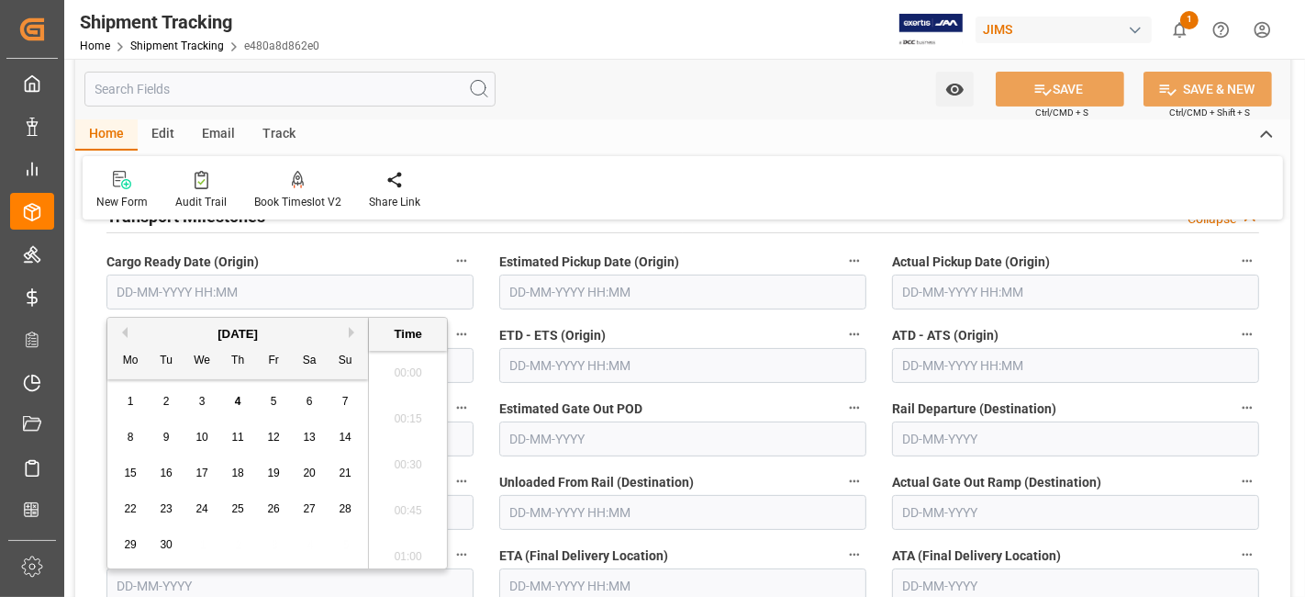
scroll to position [2803, 0]
click at [193, 451] on div "8 9 10 11 12 13 14" at bounding box center [238, 437] width 251 height 36
click at [233, 408] on div "4" at bounding box center [238, 402] width 23 height 22
type input "[DATE] 00:00"
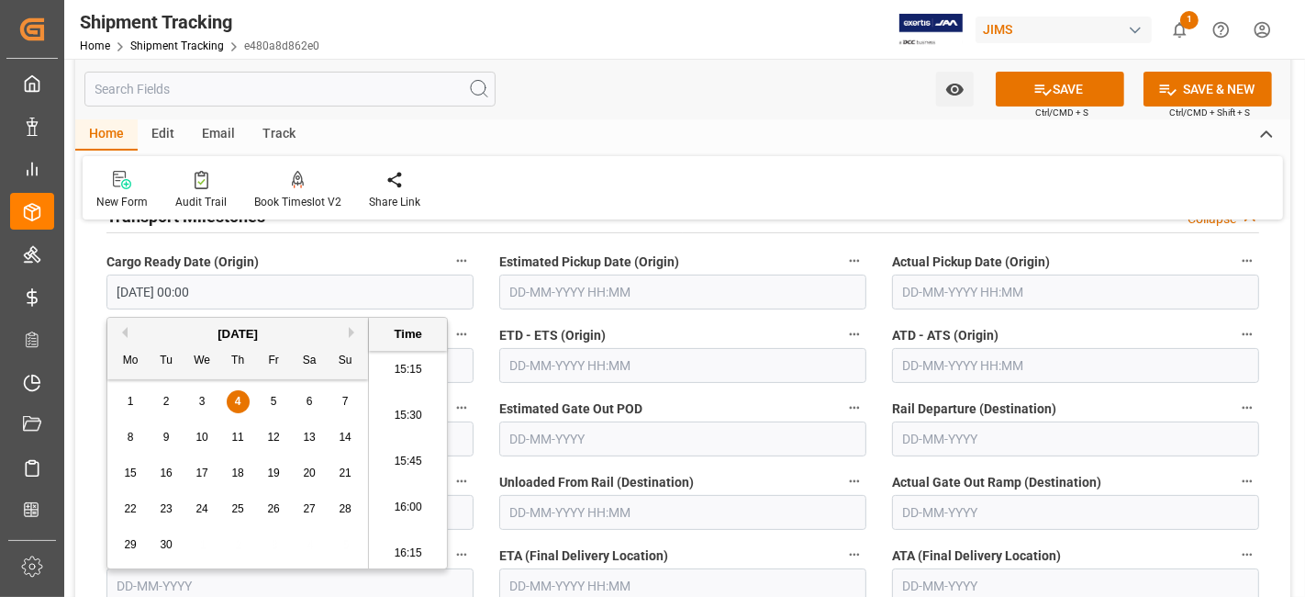
click at [732, 296] on input "text" at bounding box center [682, 291] width 367 height 35
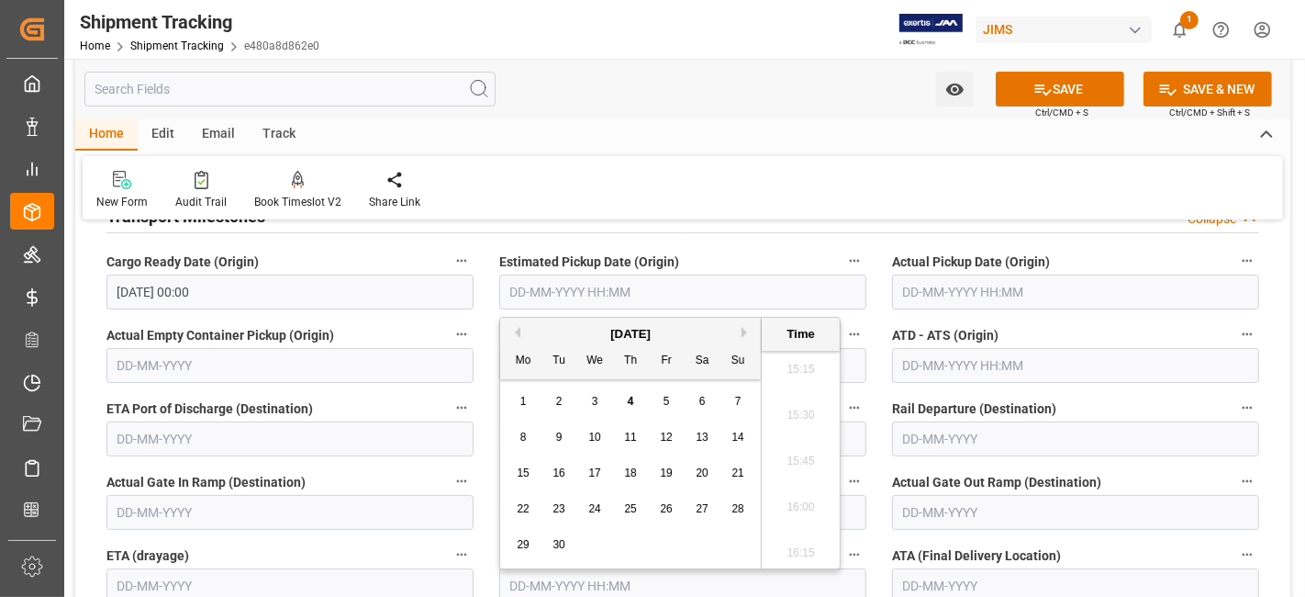
click at [593, 423] on div "8 9 10 11 12 13 14" at bounding box center [631, 437] width 251 height 36
click at [625, 400] on div "4" at bounding box center [631, 402] width 23 height 22
type input "[DATE] 00:00"
click at [369, 397] on label "ETA Port of Discharge (Destination)" at bounding box center [289, 409] width 367 height 26
click at [450, 397] on button "ETA Port of Discharge (Destination)" at bounding box center [462, 408] width 24 height 24
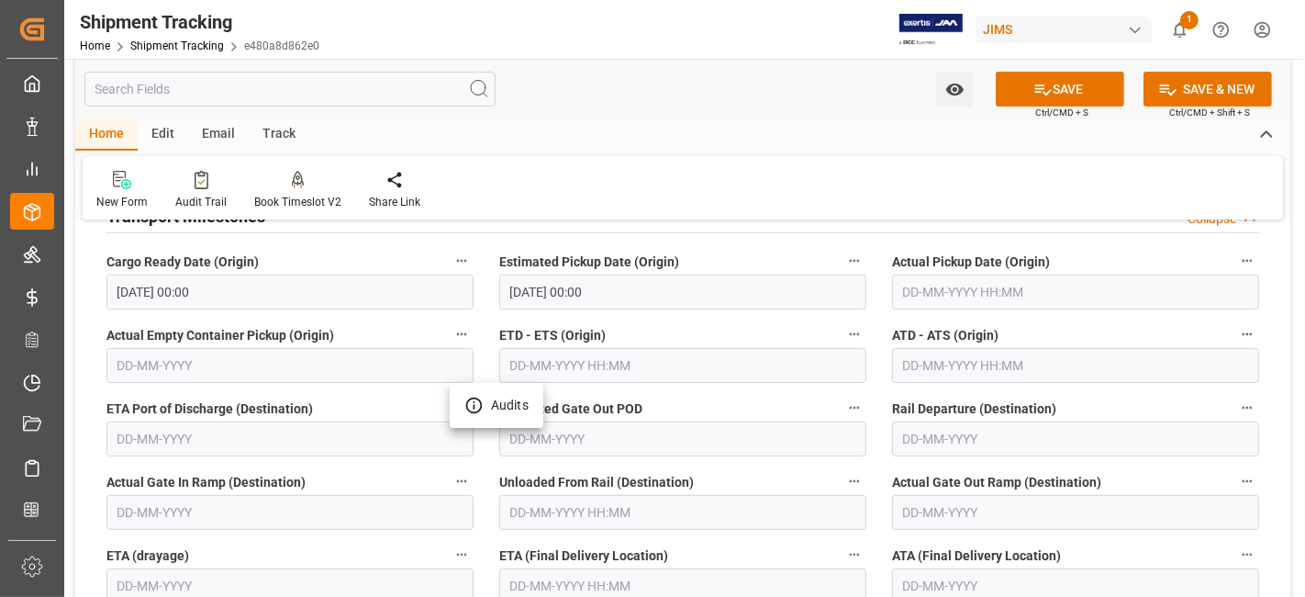
click at [577, 575] on div at bounding box center [652, 298] width 1305 height 597
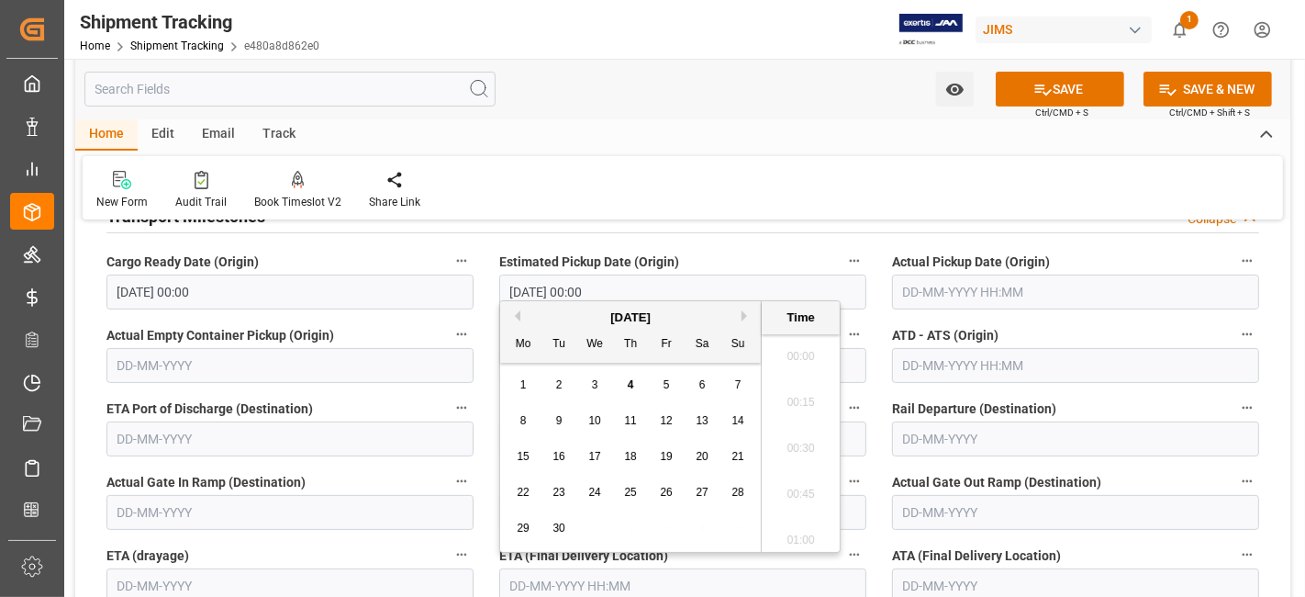
click at [556, 584] on input "text" at bounding box center [682, 585] width 367 height 35
click at [553, 583] on input "text" at bounding box center [682, 585] width 367 height 35
click at [543, 434] on div "8 9 10 11 12 13 14" at bounding box center [631, 421] width 251 height 36
click at [630, 425] on span "11" at bounding box center [630, 420] width 12 height 13
type input "[DATE] 00:00"
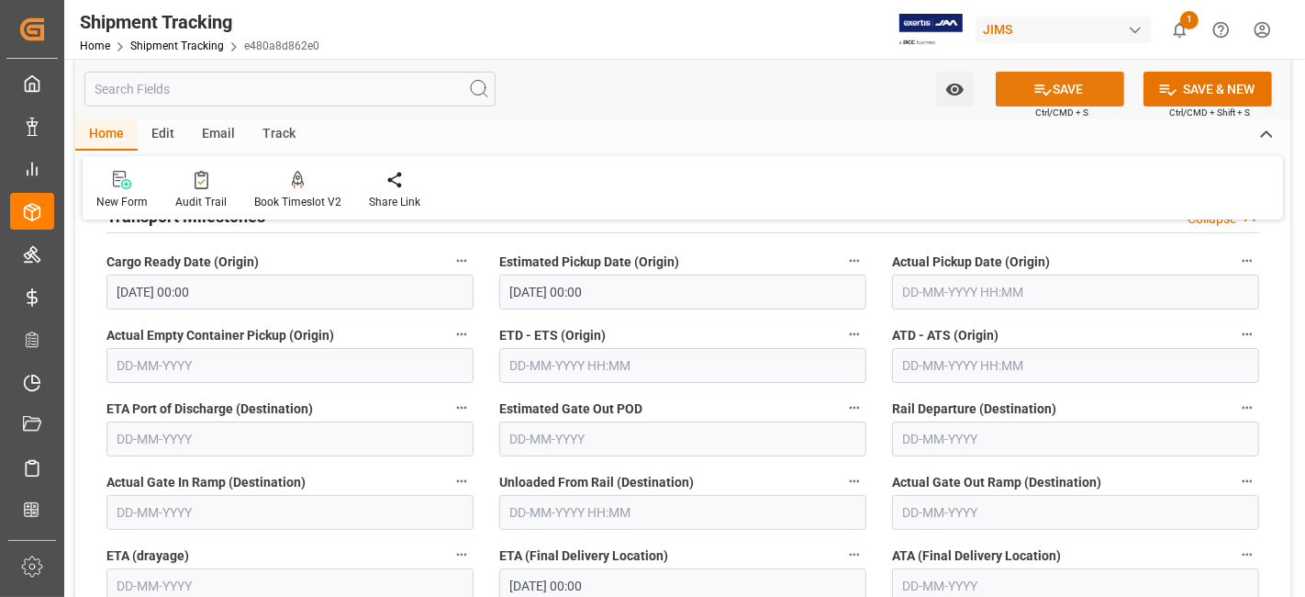
click at [1045, 92] on icon at bounding box center [1043, 89] width 17 height 11
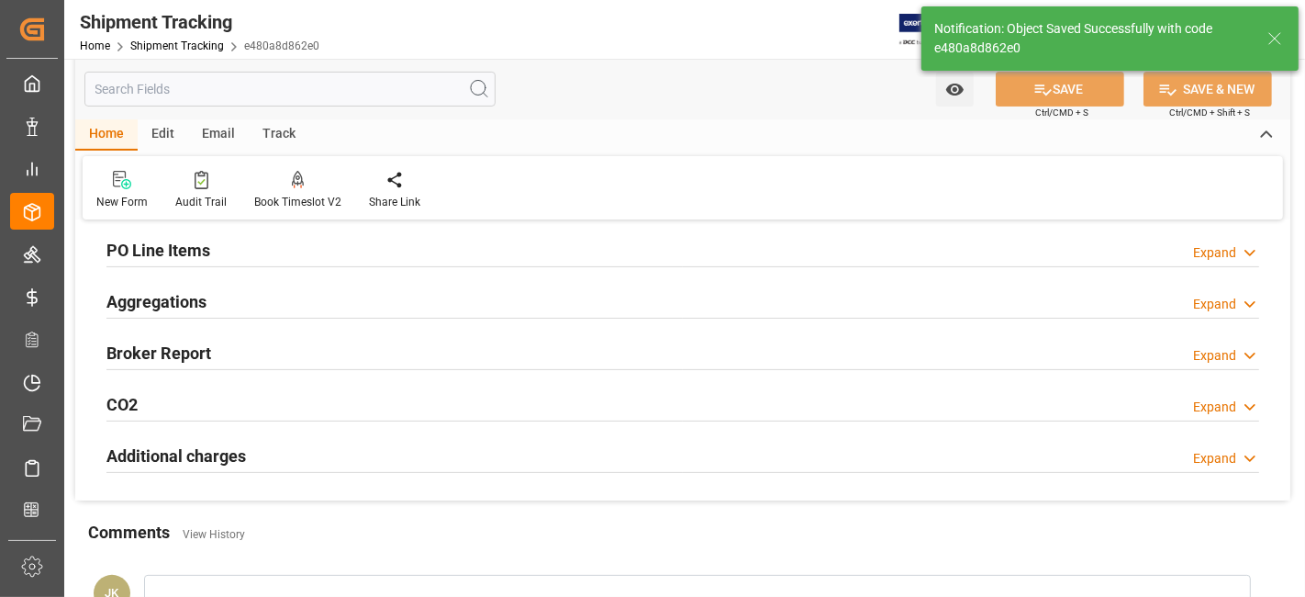
scroll to position [184, 0]
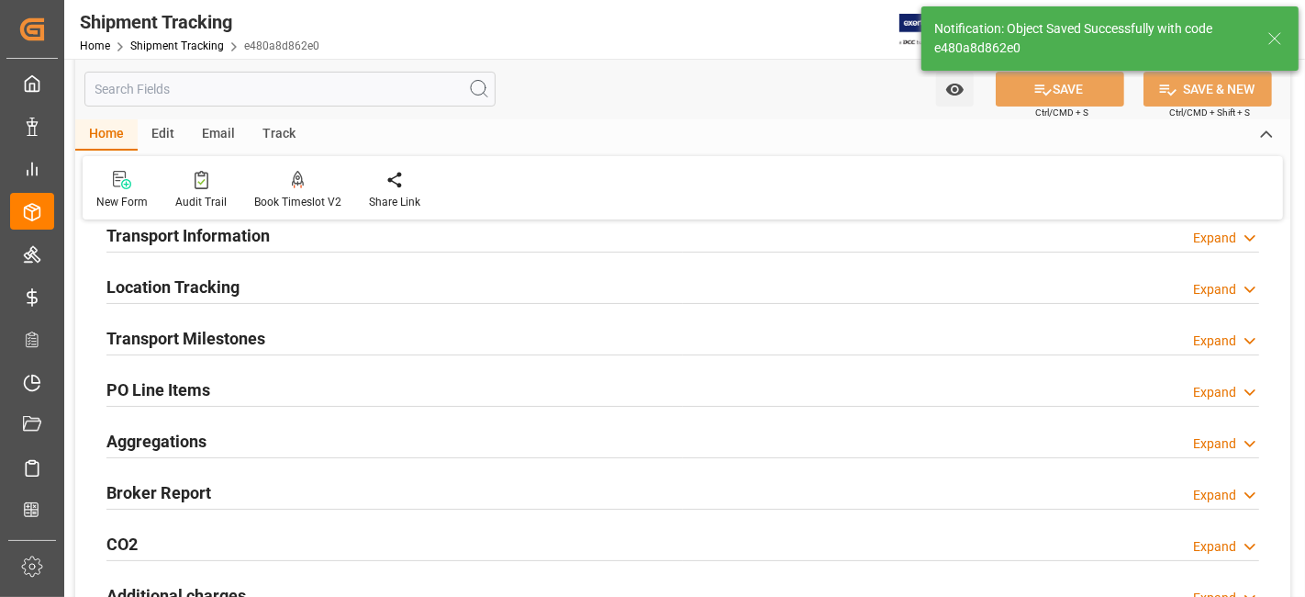
click at [179, 443] on h2 "Aggregations" at bounding box center [156, 441] width 100 height 25
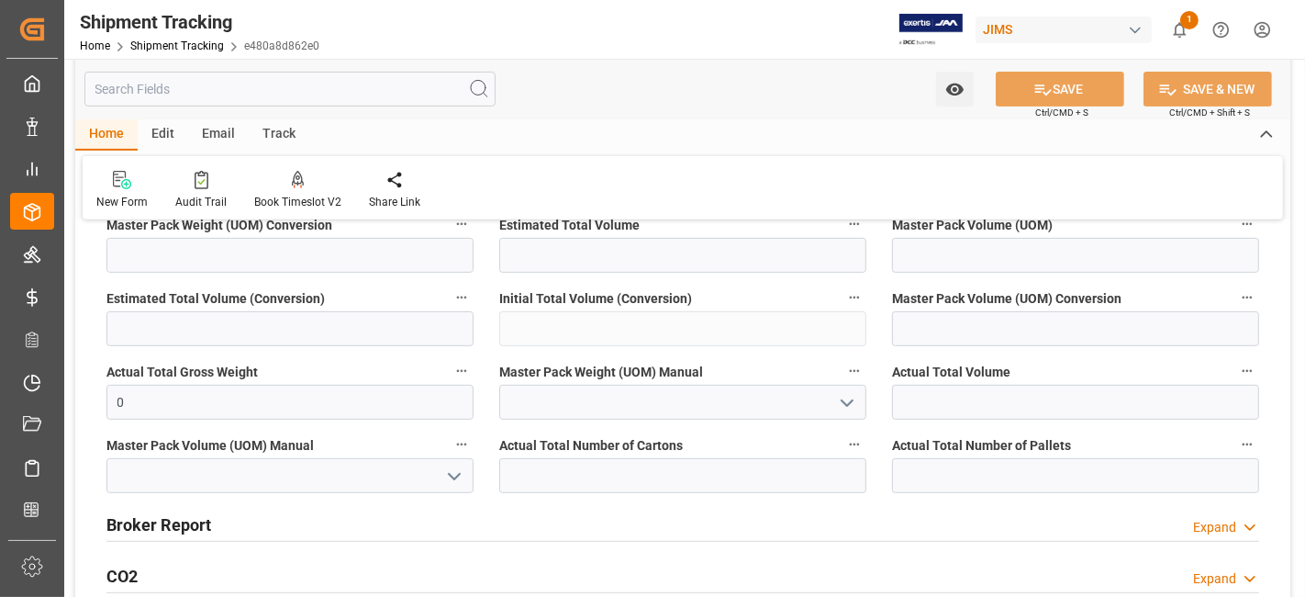
scroll to position [694, 0]
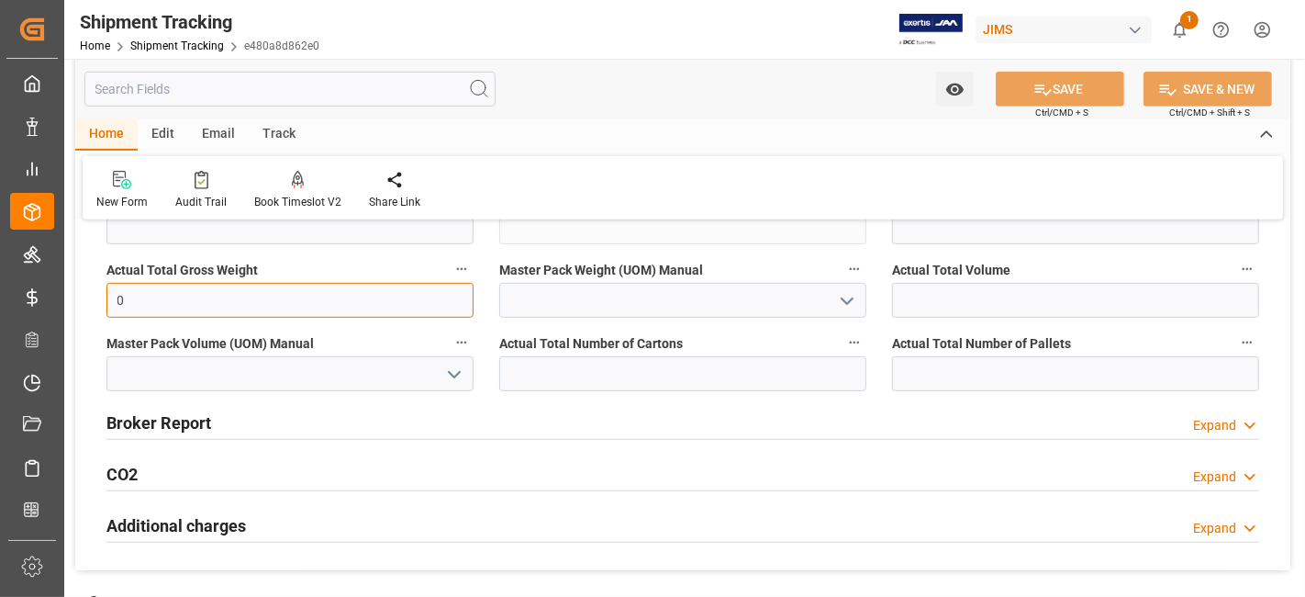
click at [180, 304] on input "0" at bounding box center [289, 300] width 367 height 35
type input "77"
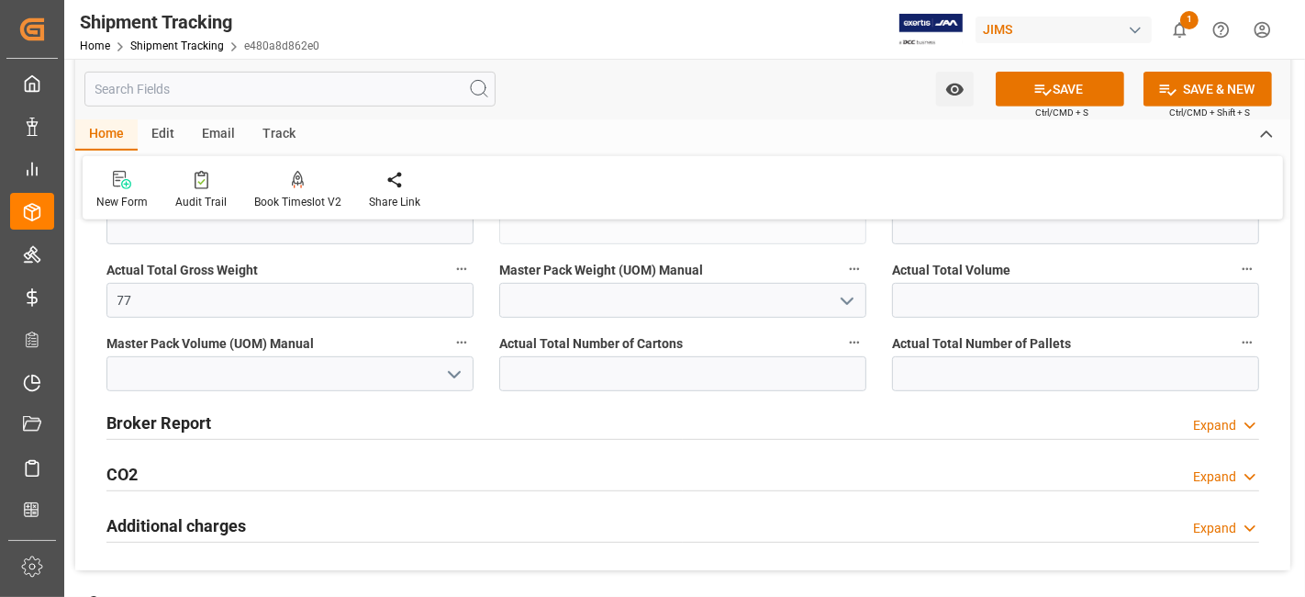
click at [838, 290] on icon "open menu" at bounding box center [847, 301] width 22 height 22
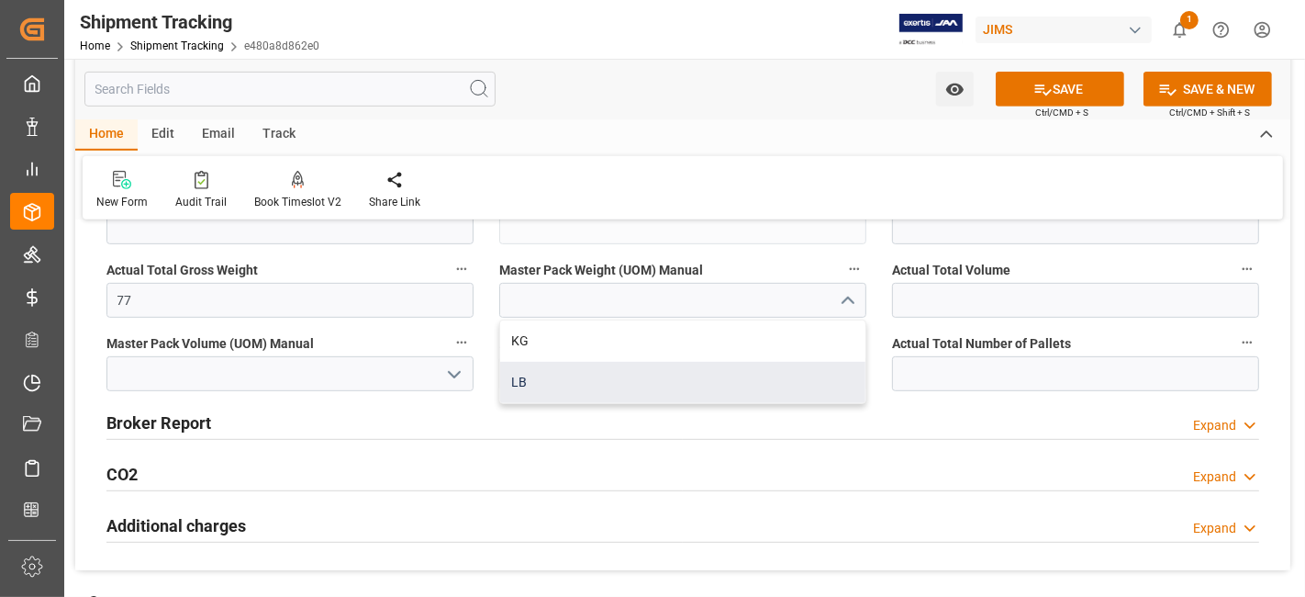
click at [742, 379] on div "LB" at bounding box center [682, 382] width 365 height 41
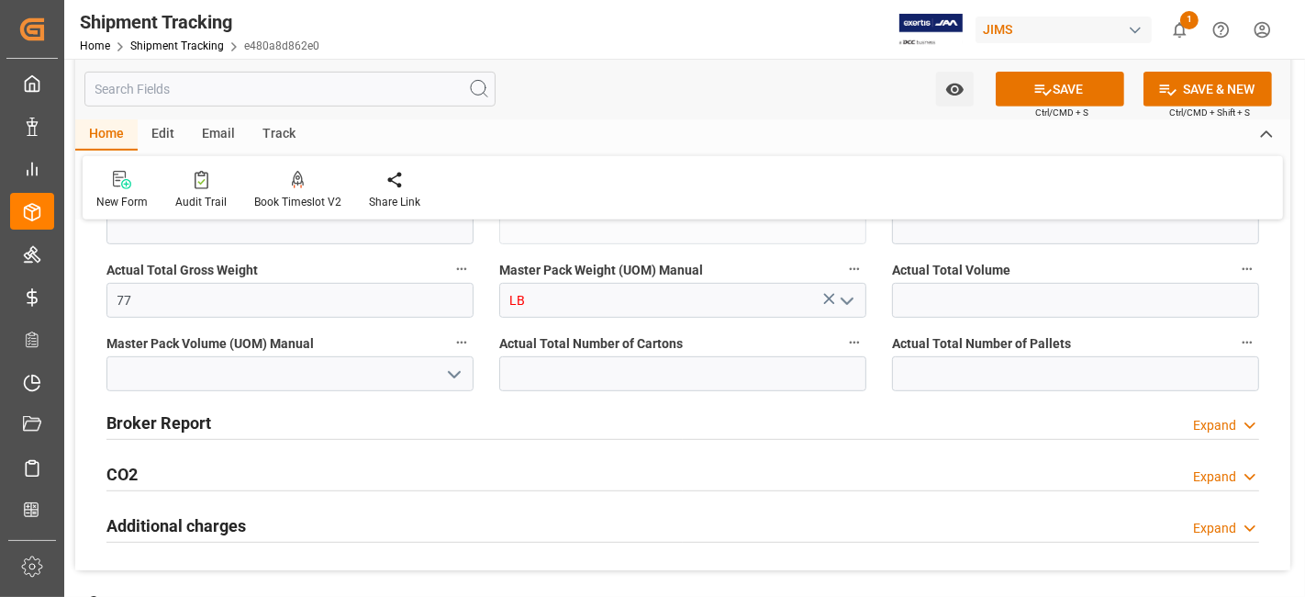
type input "LB"
click at [752, 372] on input "text" at bounding box center [682, 373] width 367 height 35
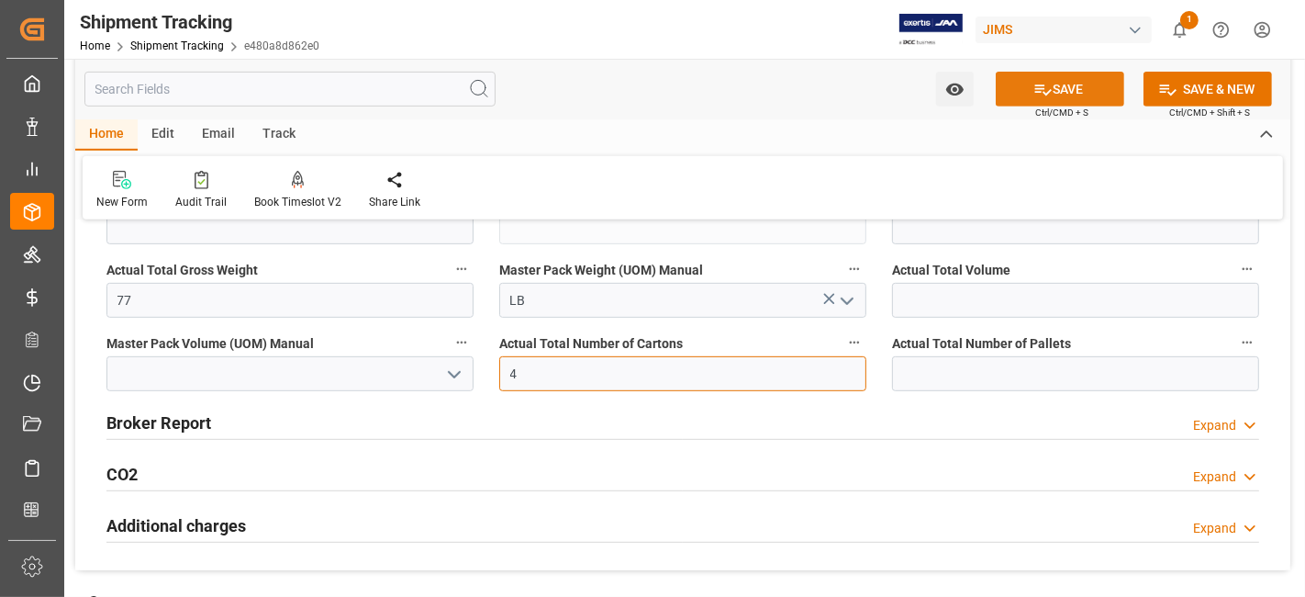
type input "4"
click at [1046, 99] on button "SAVE" at bounding box center [1060, 89] width 129 height 35
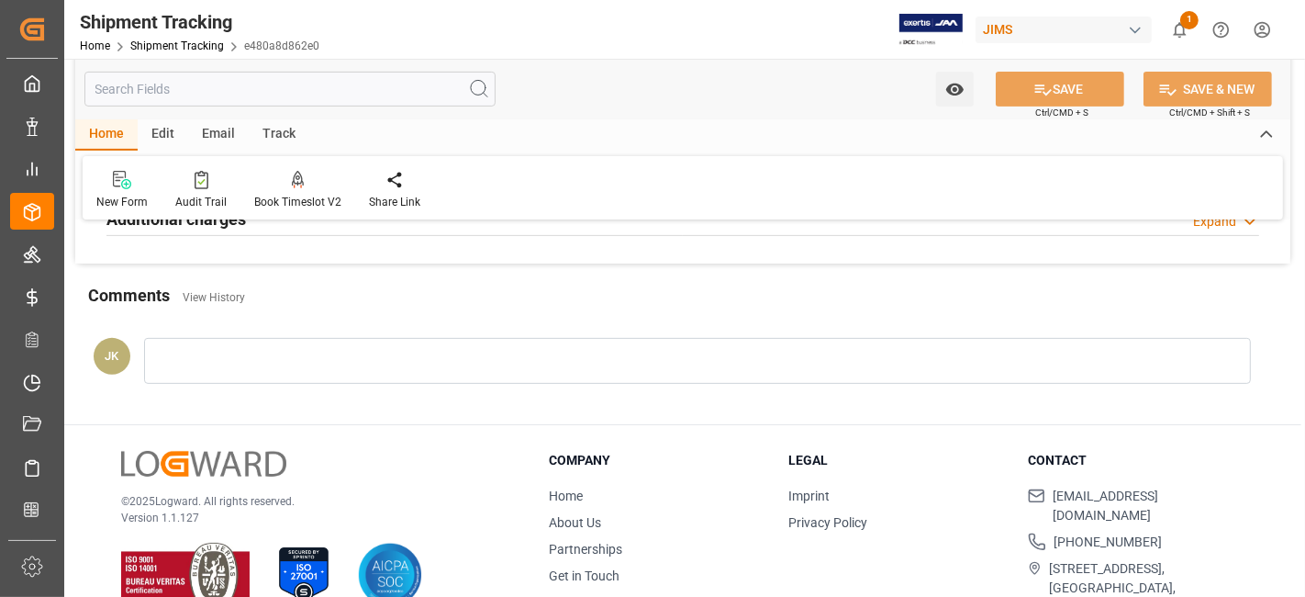
scroll to position [254, 0]
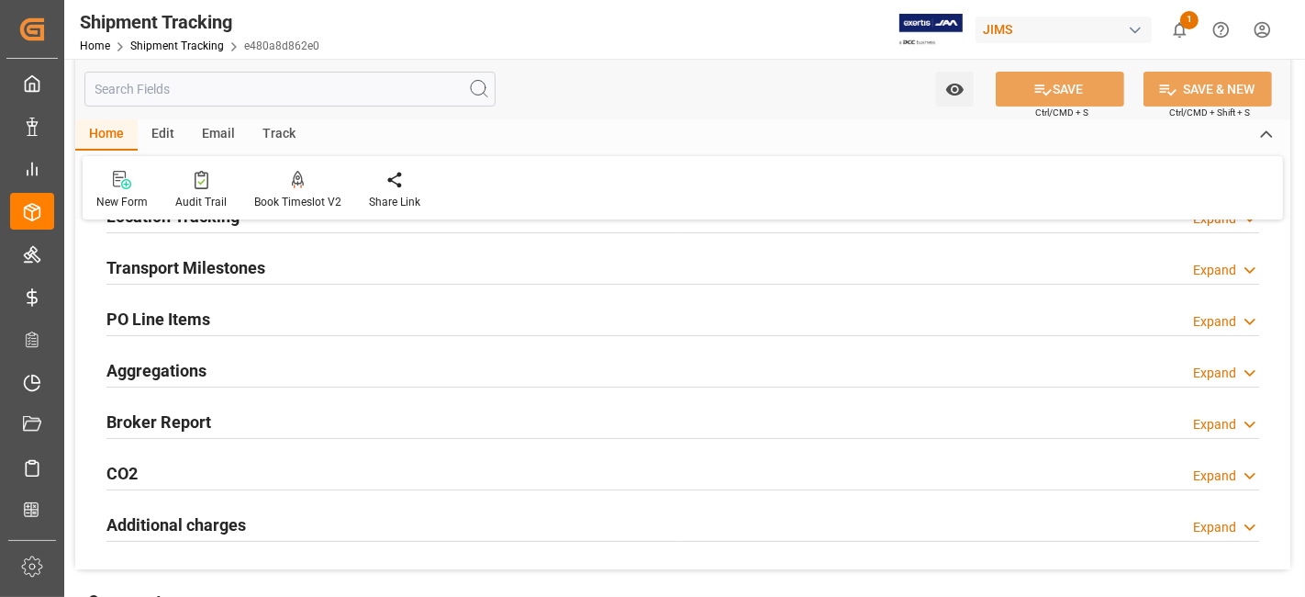
click at [265, 268] on div "Transport Milestones Expand" at bounding box center [682, 266] width 1153 height 35
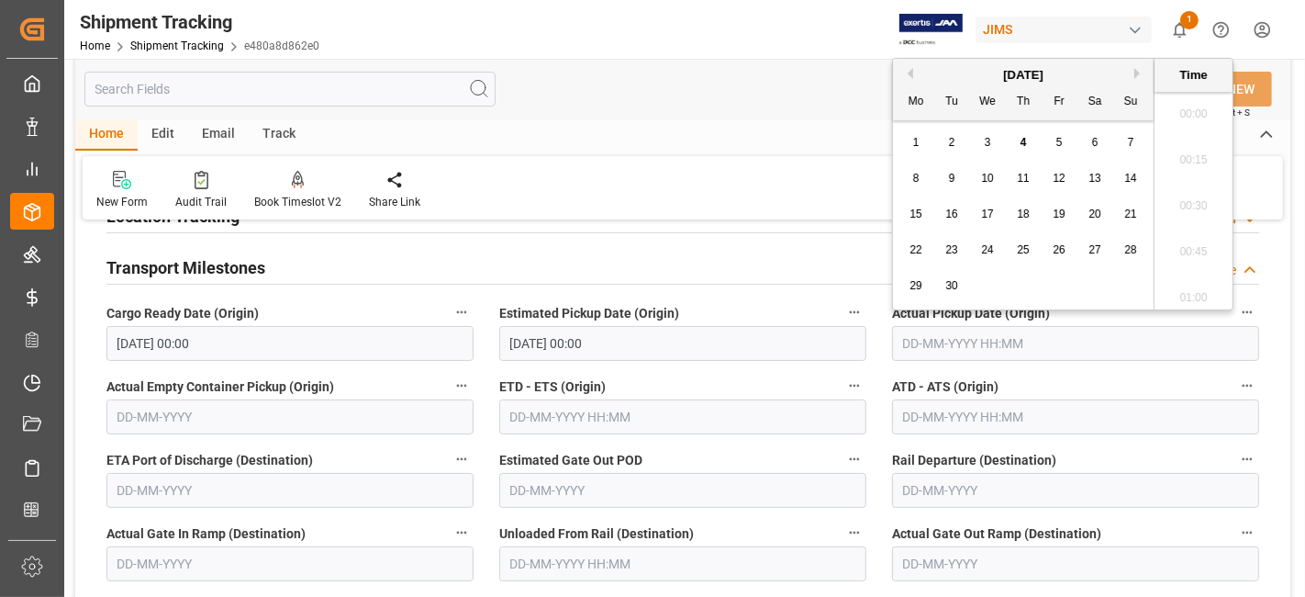
click at [976, 337] on input "text" at bounding box center [1075, 343] width 367 height 35
drag, startPoint x: 1021, startPoint y: 146, endPoint x: 982, endPoint y: 174, distance: 47.9
click at [1021, 145] on span "4" at bounding box center [1024, 142] width 6 height 13
type input "[DATE] 00:00"
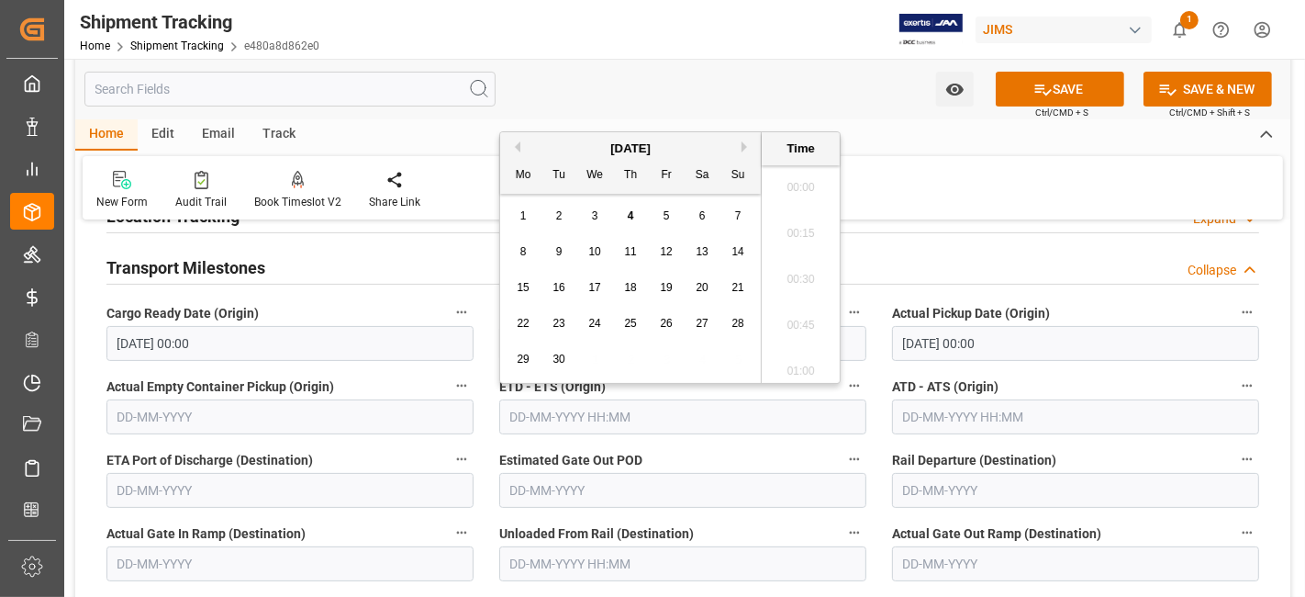
click at [548, 411] on input "text" at bounding box center [682, 416] width 367 height 35
click at [629, 215] on span "4" at bounding box center [631, 215] width 6 height 13
type input "[DATE] 00:00"
click at [1030, 87] on button "SAVE" at bounding box center [1060, 89] width 129 height 35
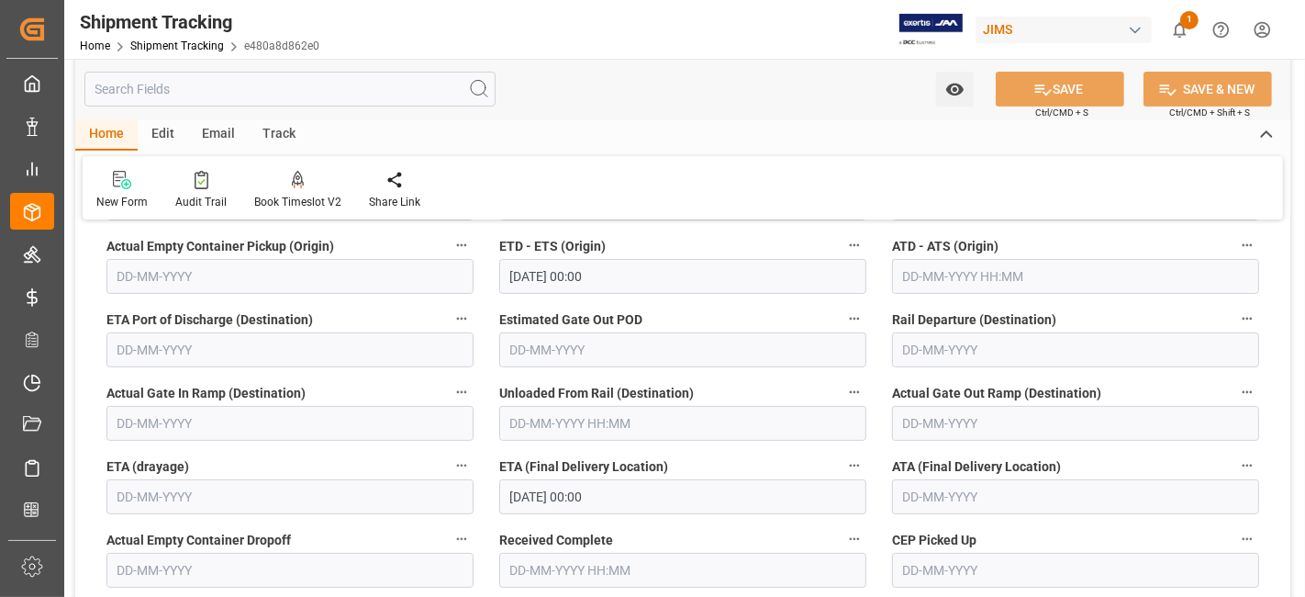
scroll to position [560, 0]
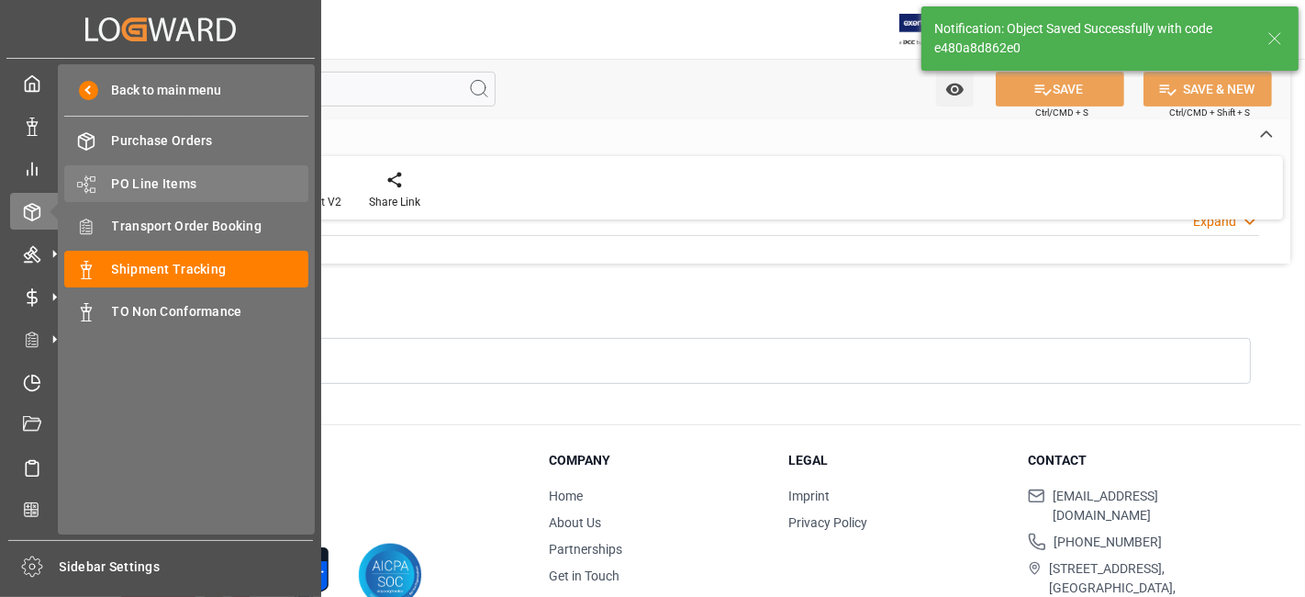
click at [168, 174] on span "PO Line Items" at bounding box center [210, 183] width 197 height 19
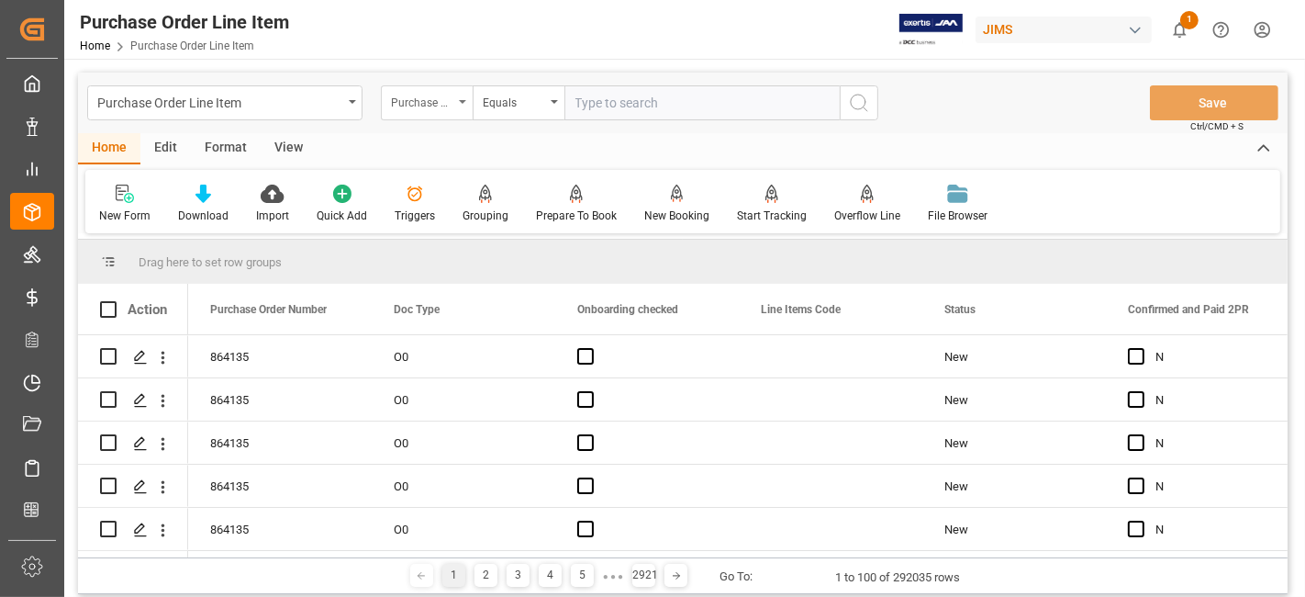
click at [445, 98] on div "Purchase Order Number" at bounding box center [422, 100] width 62 height 21
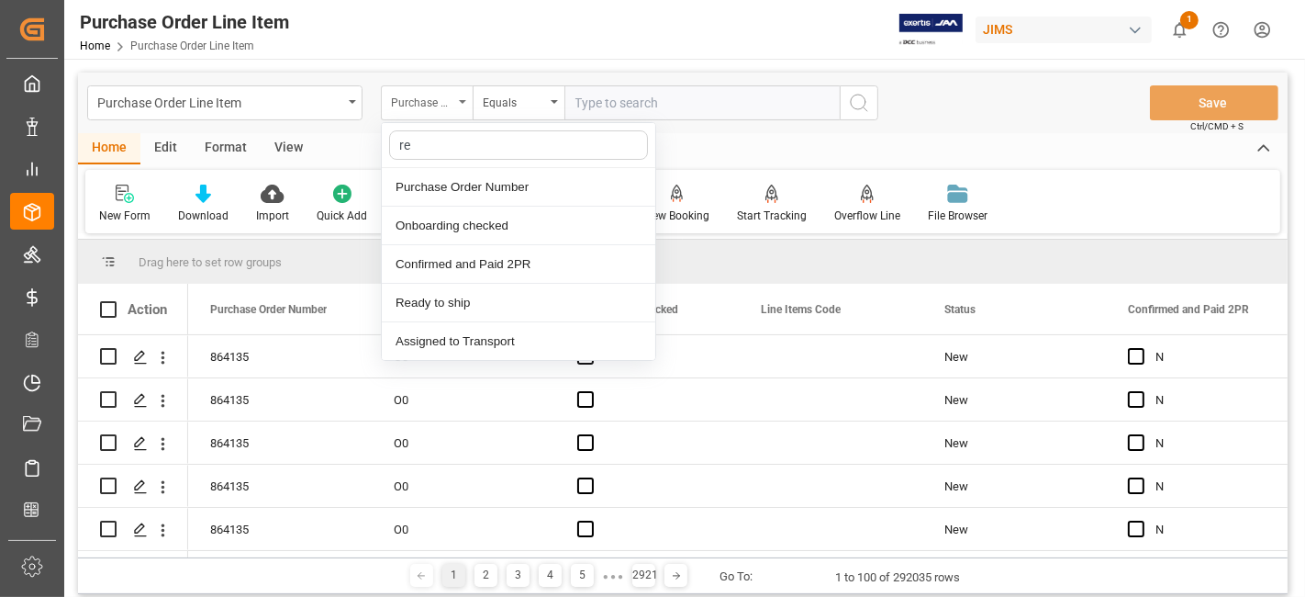
type input "ref"
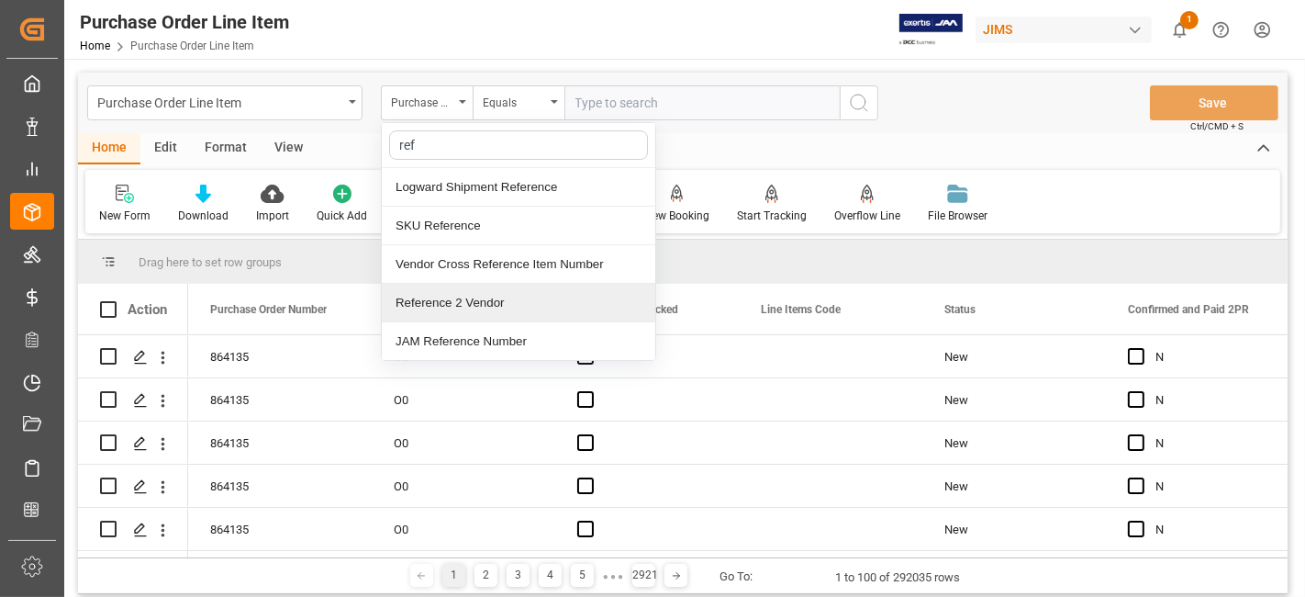
click at [453, 308] on div "Reference 2 Vendor" at bounding box center [519, 303] width 274 height 39
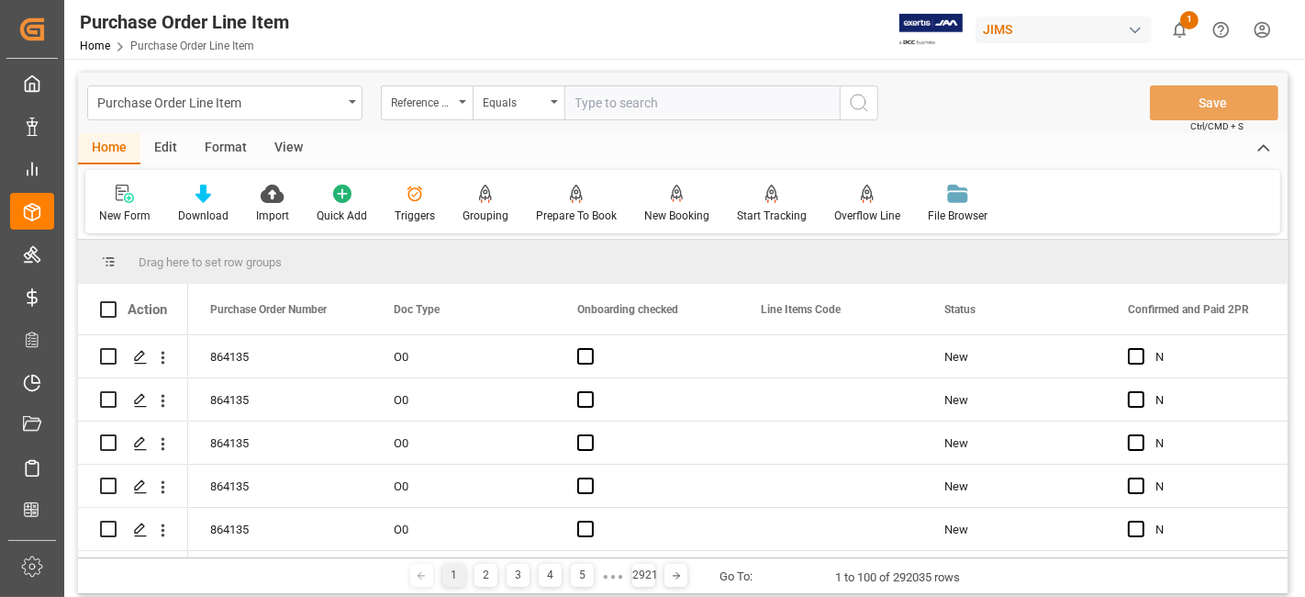
click at [629, 87] on input "text" at bounding box center [702, 102] width 275 height 35
paste input "77-10877-US"
type input "77-10877-US"
click at [855, 108] on circle "search button" at bounding box center [858, 102] width 15 height 15
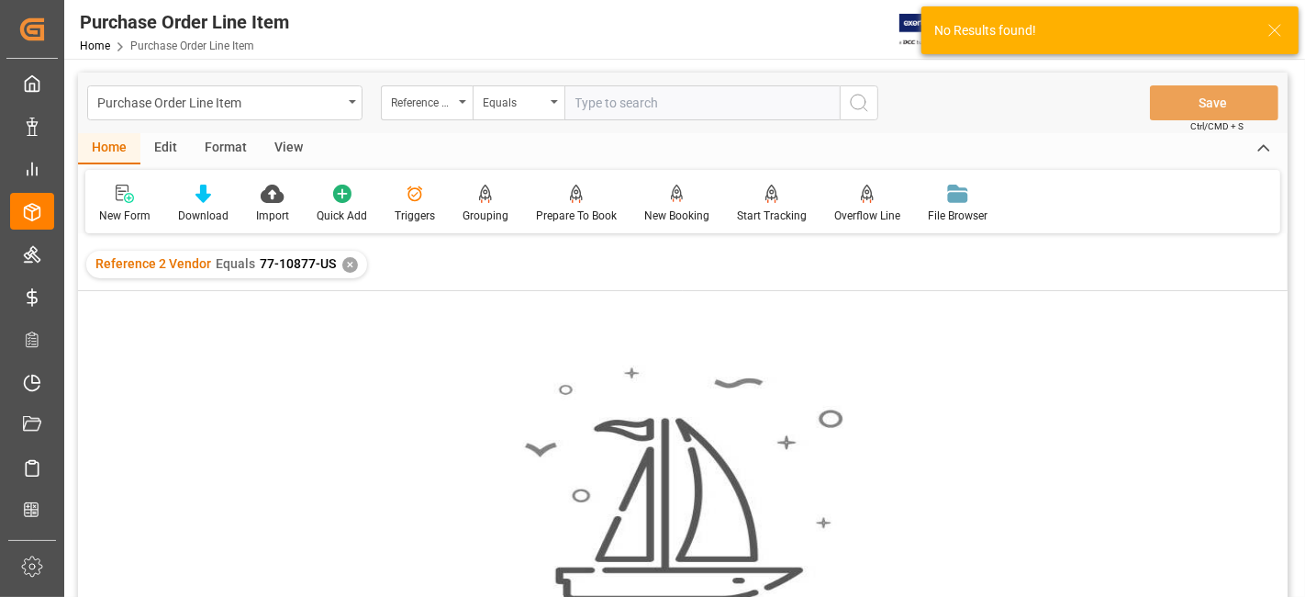
click at [342, 268] on div "✕" at bounding box center [350, 265] width 16 height 16
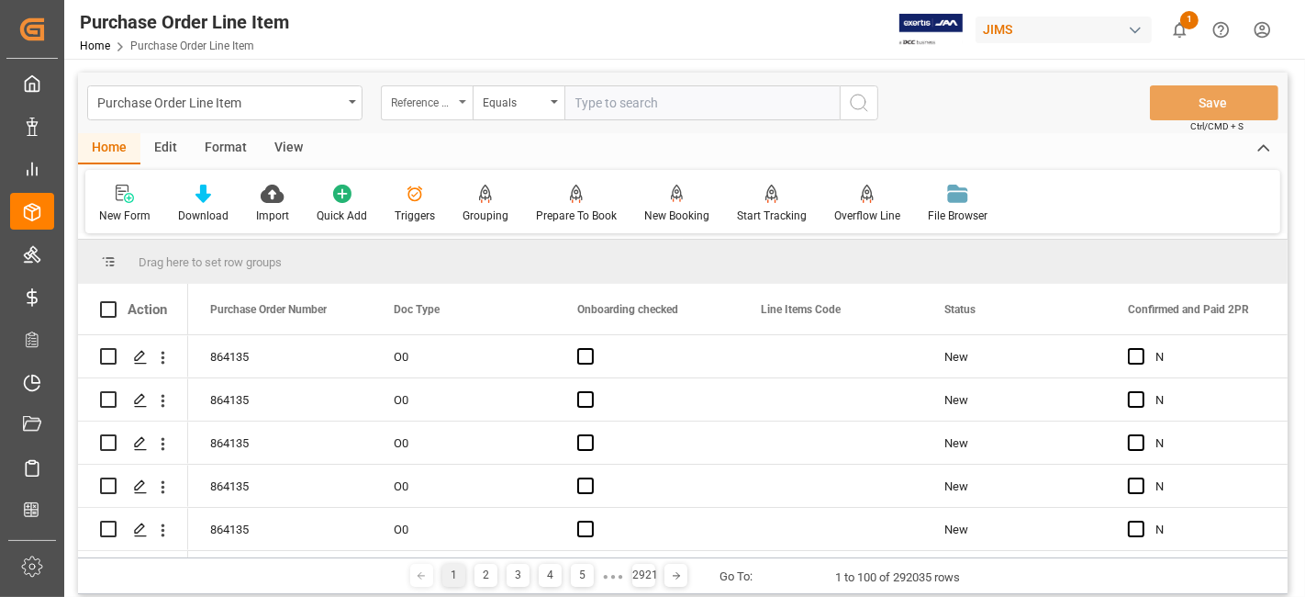
click at [461, 108] on div "Reference 2 Vendor" at bounding box center [427, 102] width 92 height 35
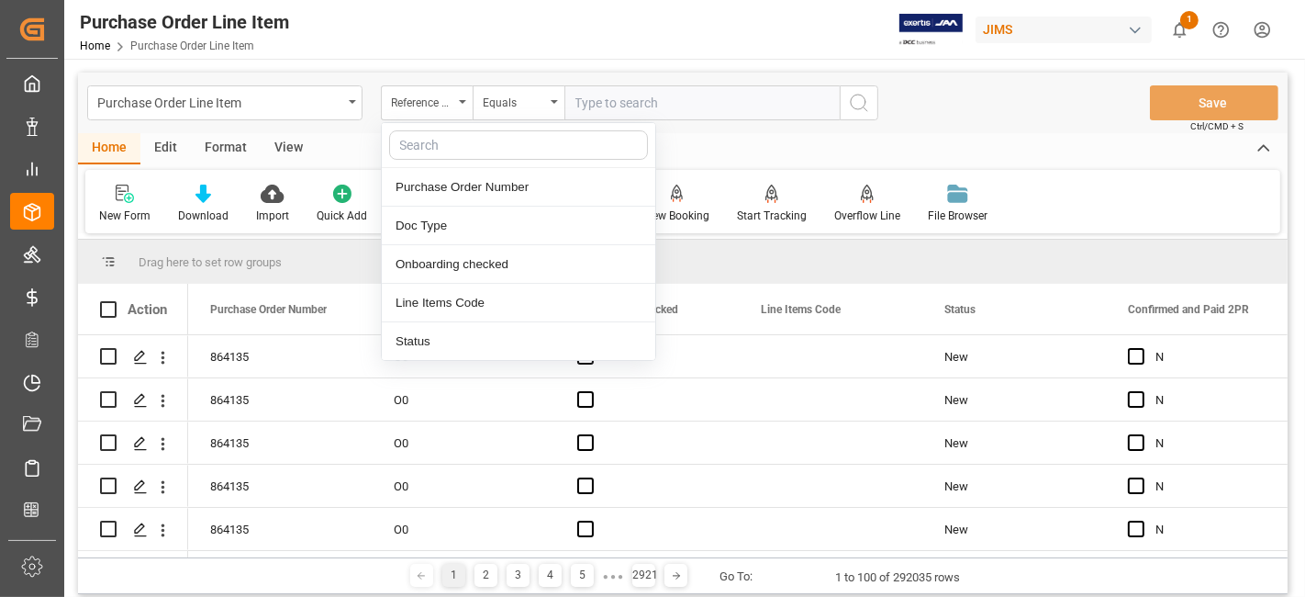
click at [606, 105] on input "text" at bounding box center [702, 102] width 275 height 35
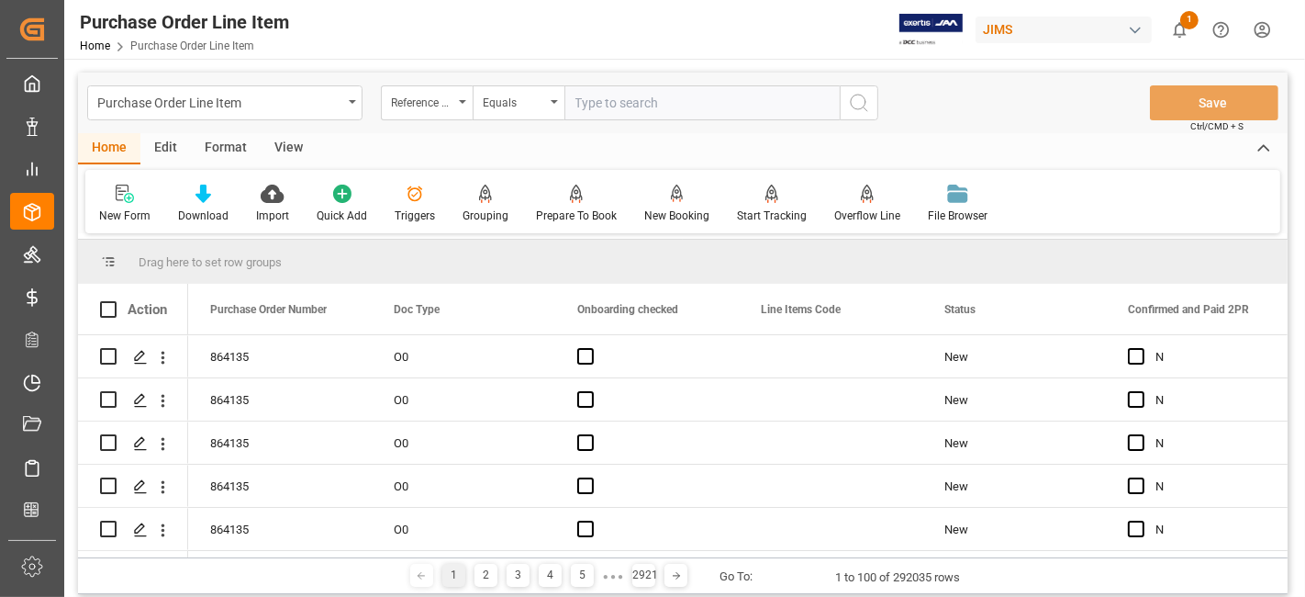
paste input "77-10877-US"
type input "77-10877-US"
click at [857, 110] on icon "search button" at bounding box center [859, 103] width 22 height 22
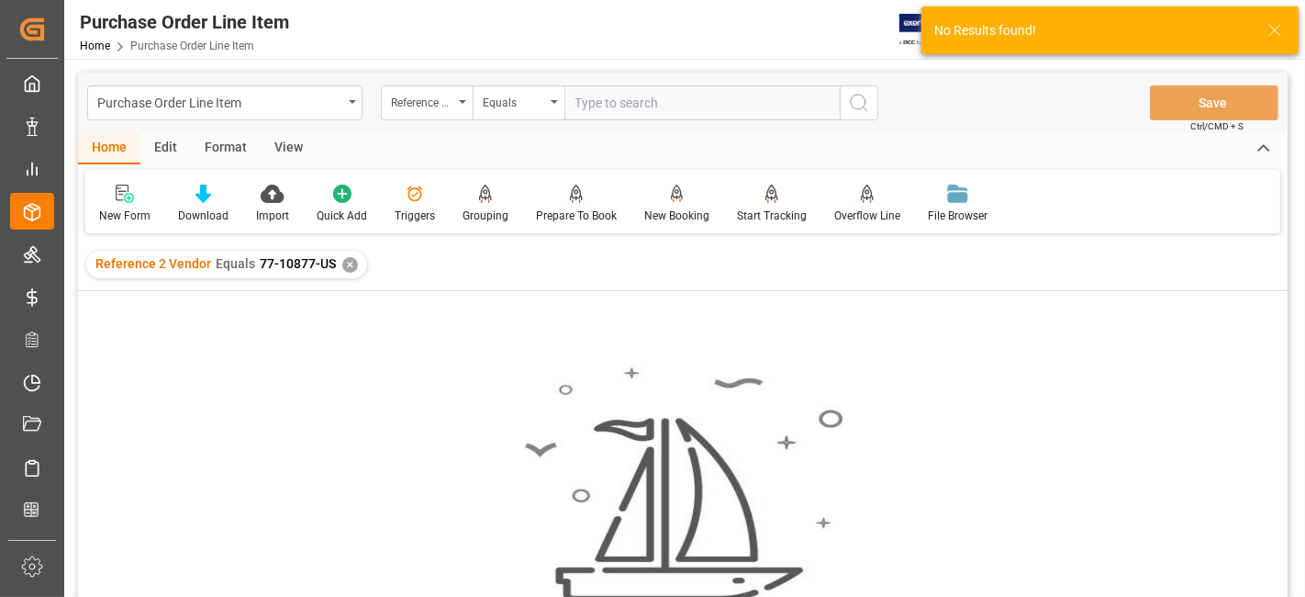
click at [342, 268] on div "✕" at bounding box center [350, 265] width 16 height 16
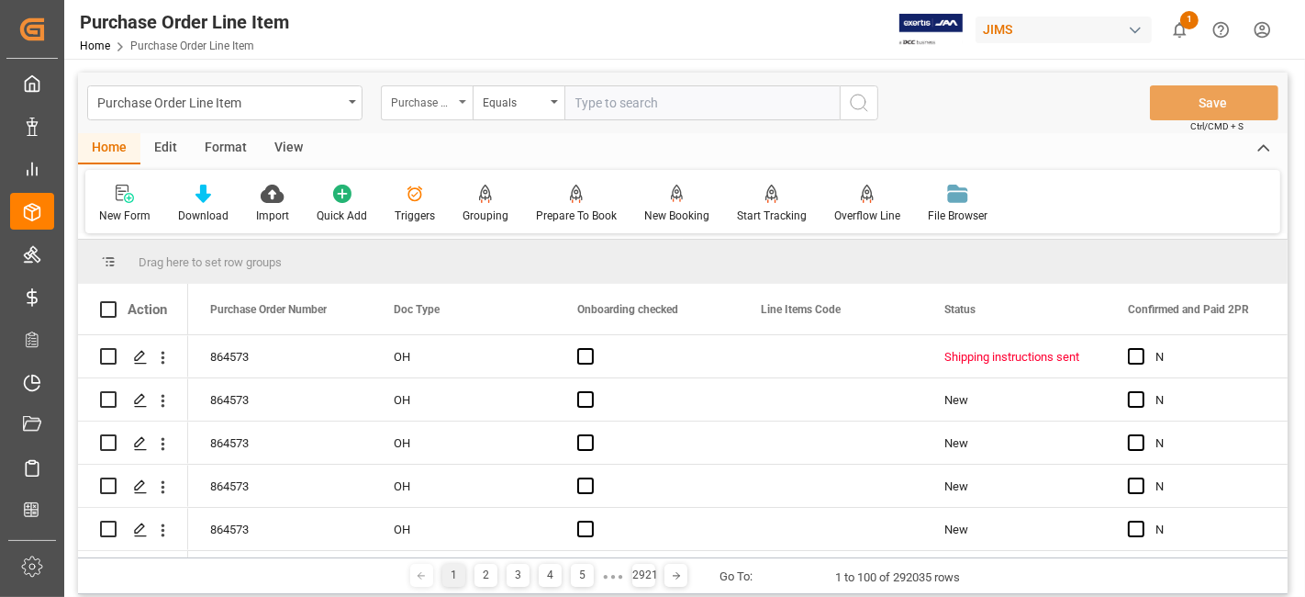
click at [461, 103] on icon "open menu" at bounding box center [462, 102] width 7 height 4
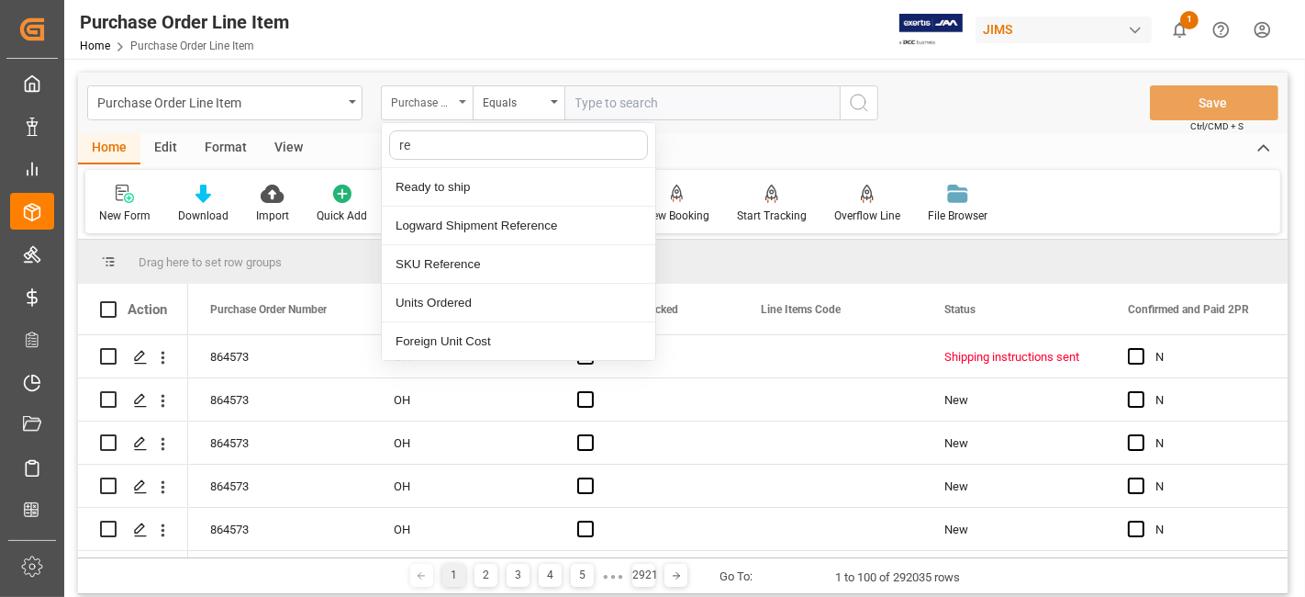
type input "ref"
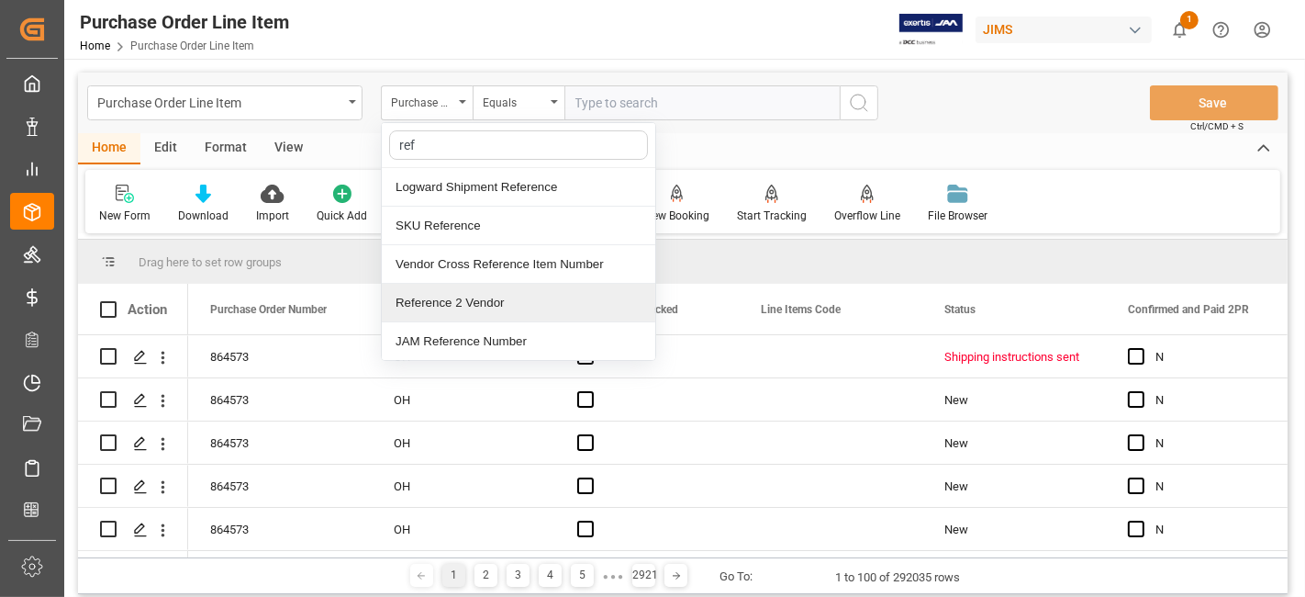
click at [483, 303] on div "Reference 2 Vendor" at bounding box center [519, 303] width 274 height 39
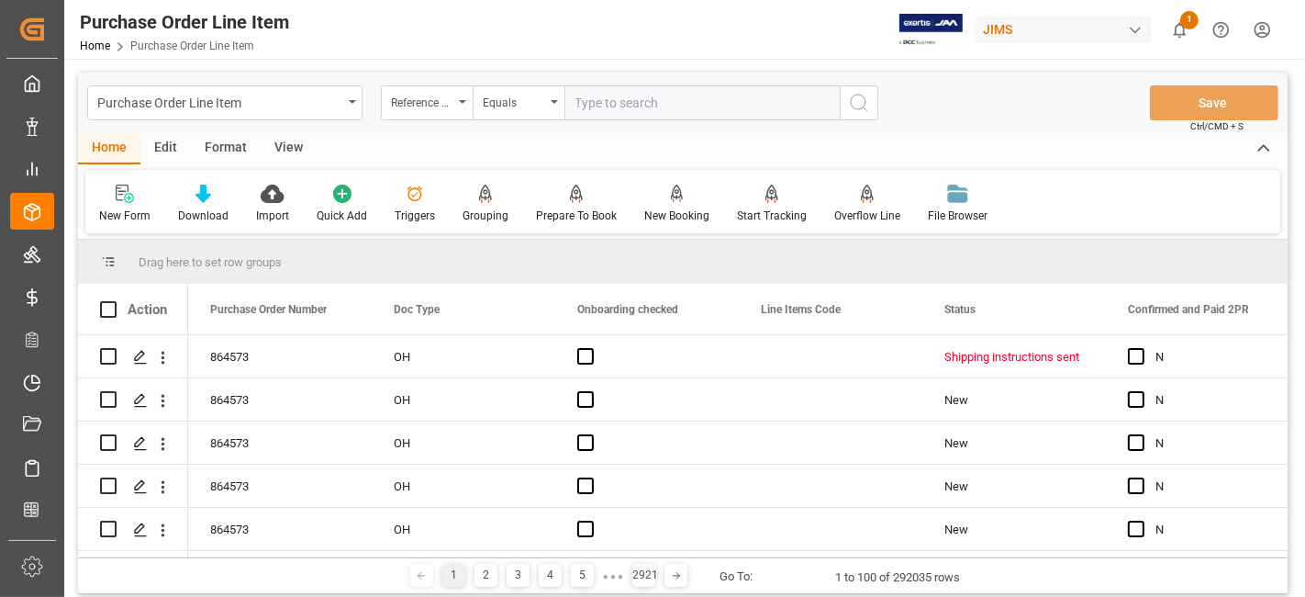
click at [656, 99] on input "text" at bounding box center [702, 102] width 275 height 35
paste input "77-10877-US"
type input "77-10877-US"
click at [867, 103] on icon "search button" at bounding box center [859, 103] width 22 height 22
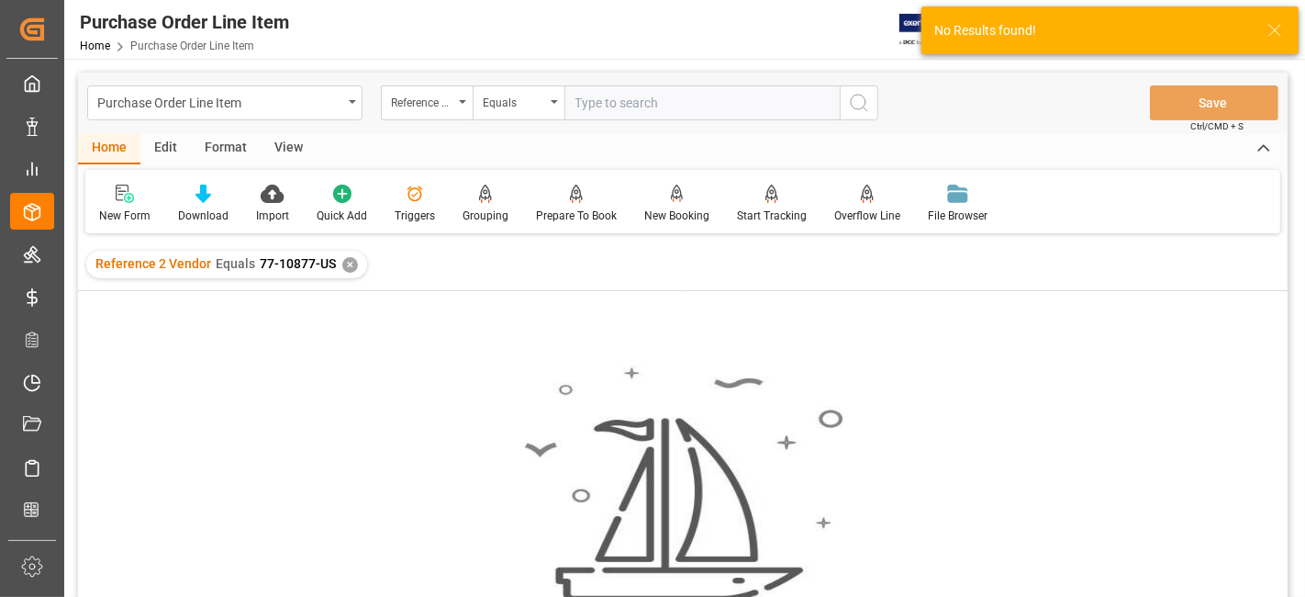
click at [347, 268] on div "✕" at bounding box center [350, 265] width 16 height 16
